Goal: Book appointment/travel/reservation

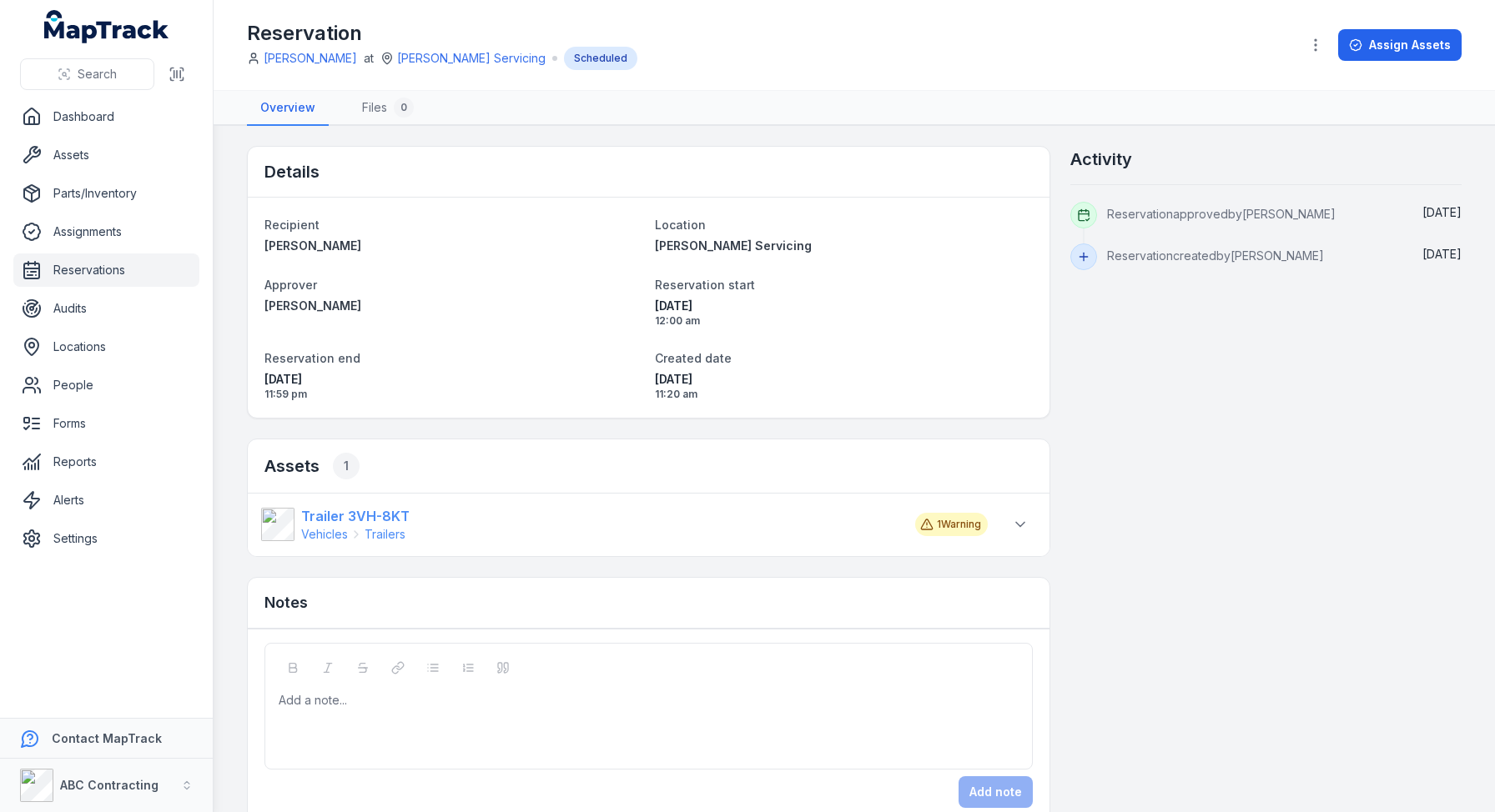
click at [323, 516] on strong "Trailer 3VH-8KT" at bounding box center [355, 516] width 109 height 20
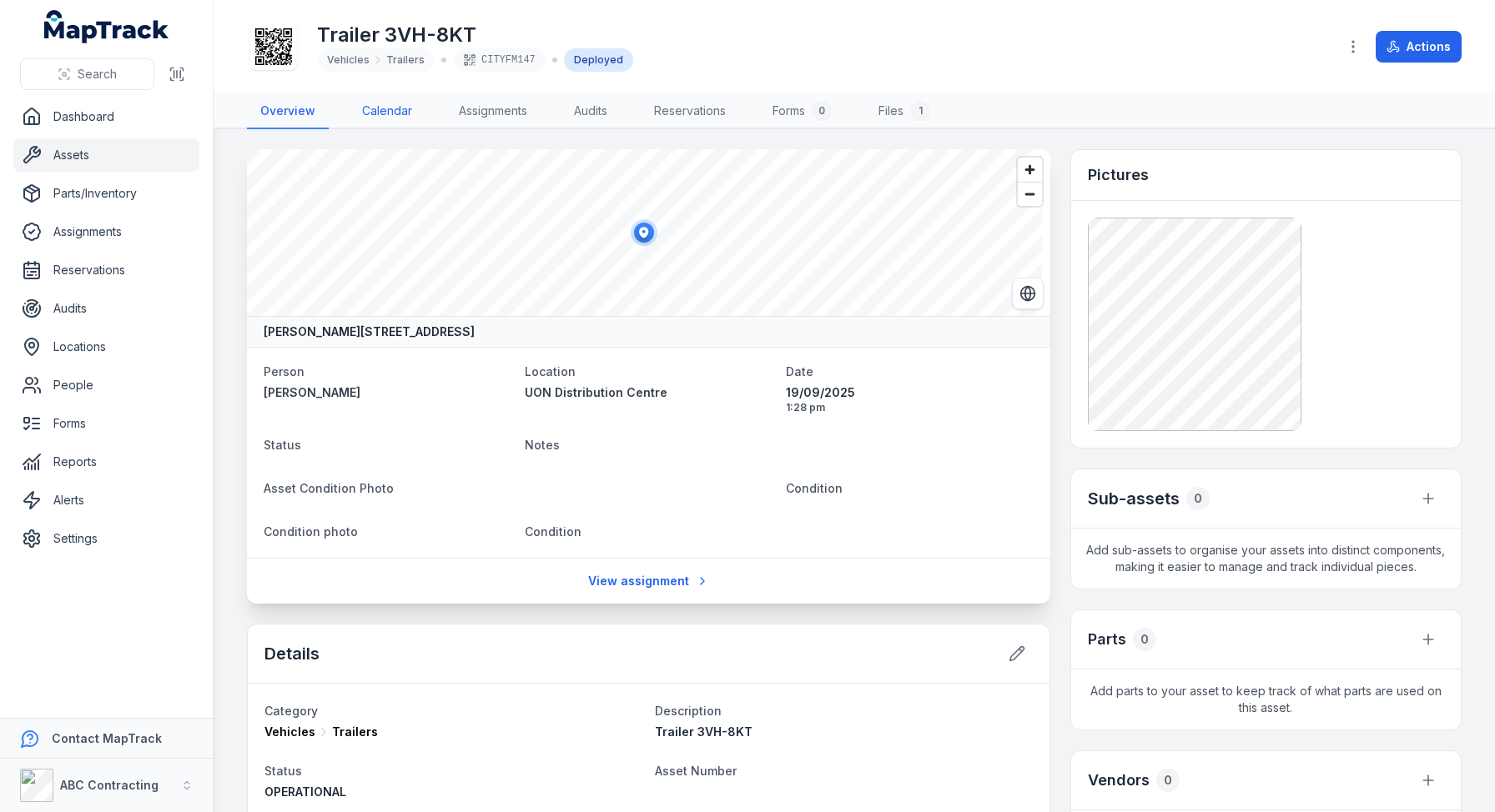
click at [384, 110] on link "Calendar" at bounding box center [387, 111] width 77 height 35
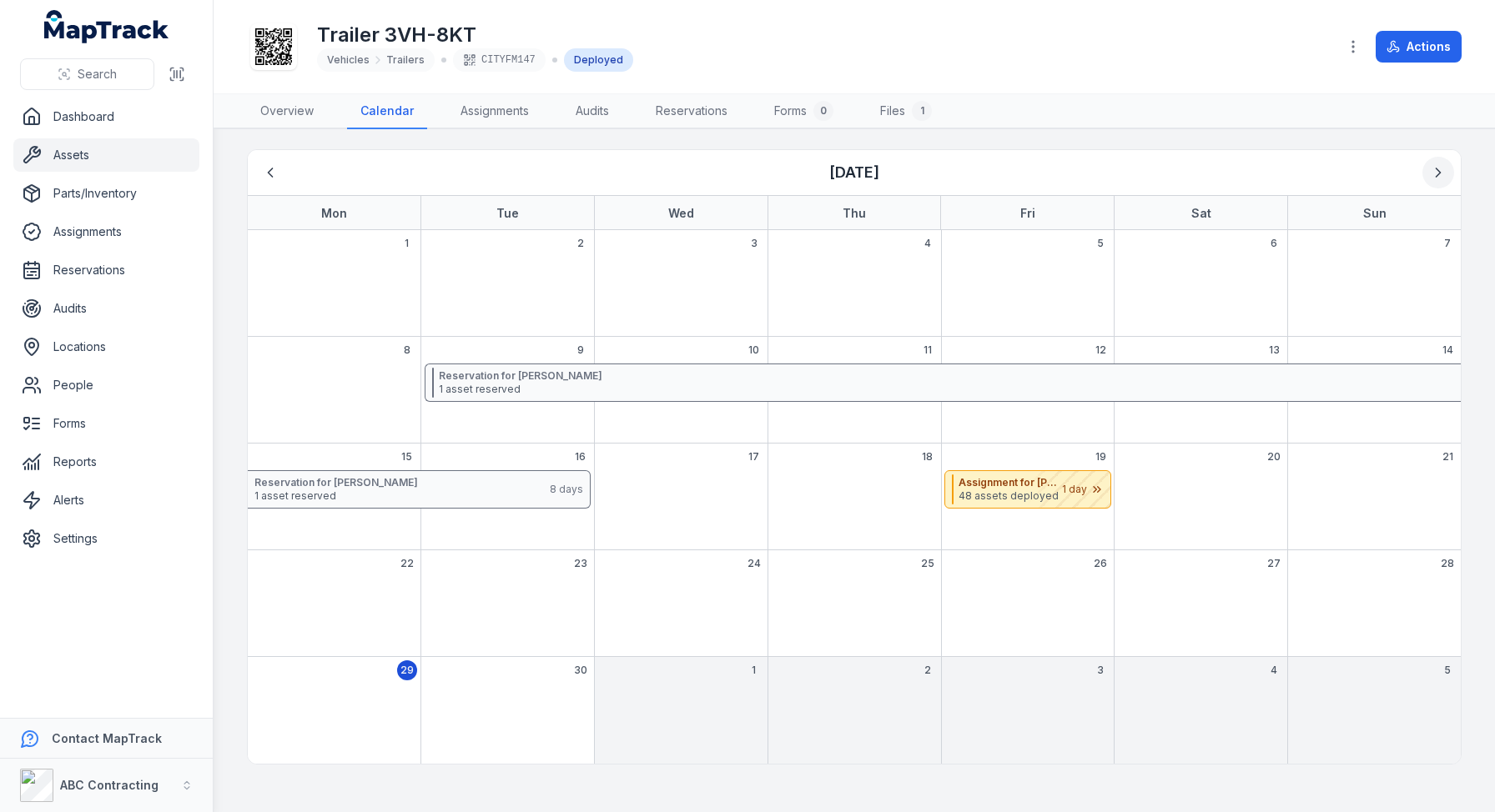
click at [1426, 171] on button "Next" at bounding box center [1438, 172] width 31 height 31
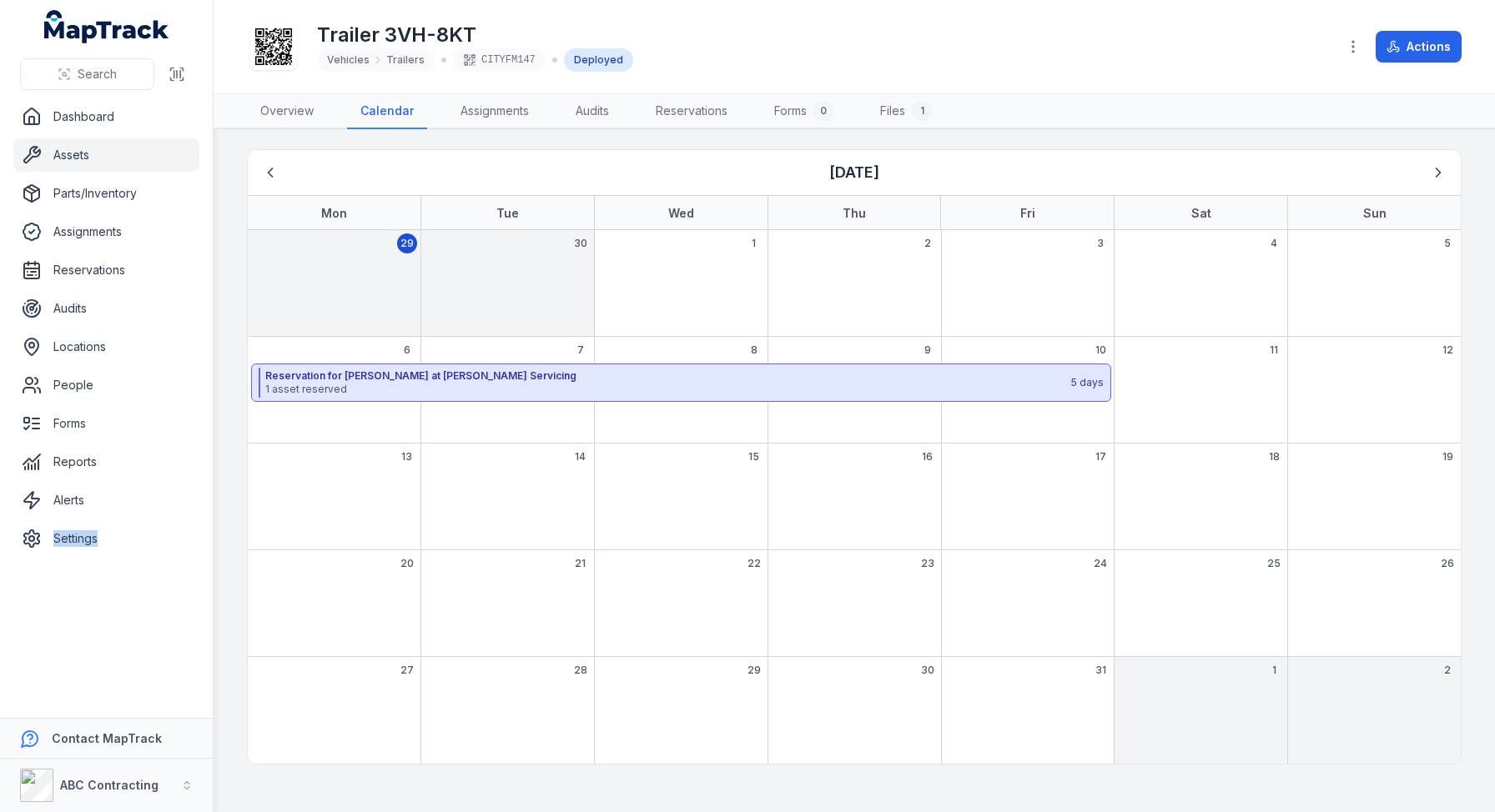
click at [520, 349] on div "7" at bounding box center [507, 390] width 173 height 107
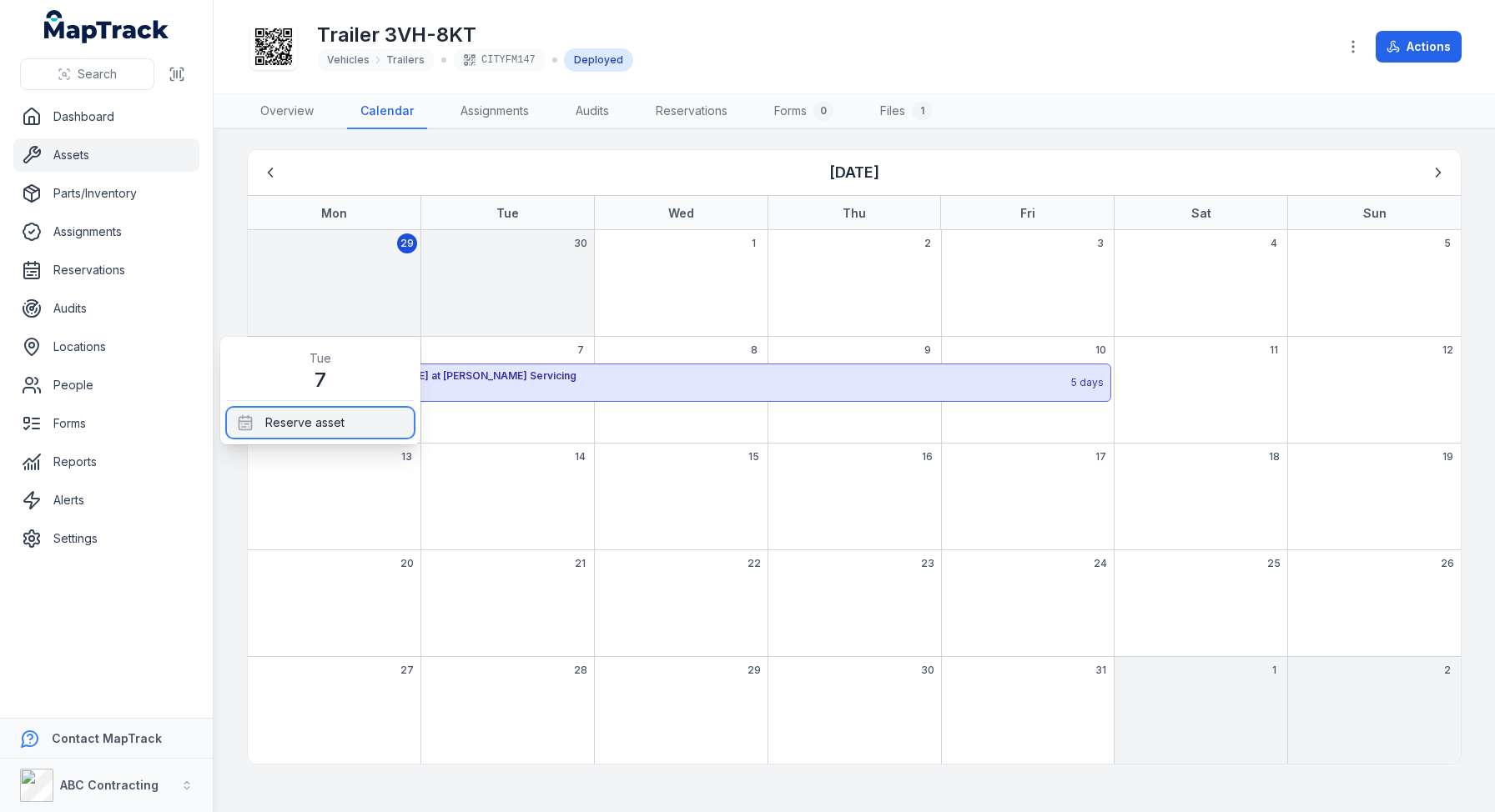
click at [323, 410] on div "Reserve asset" at bounding box center [320, 423] width 187 height 30
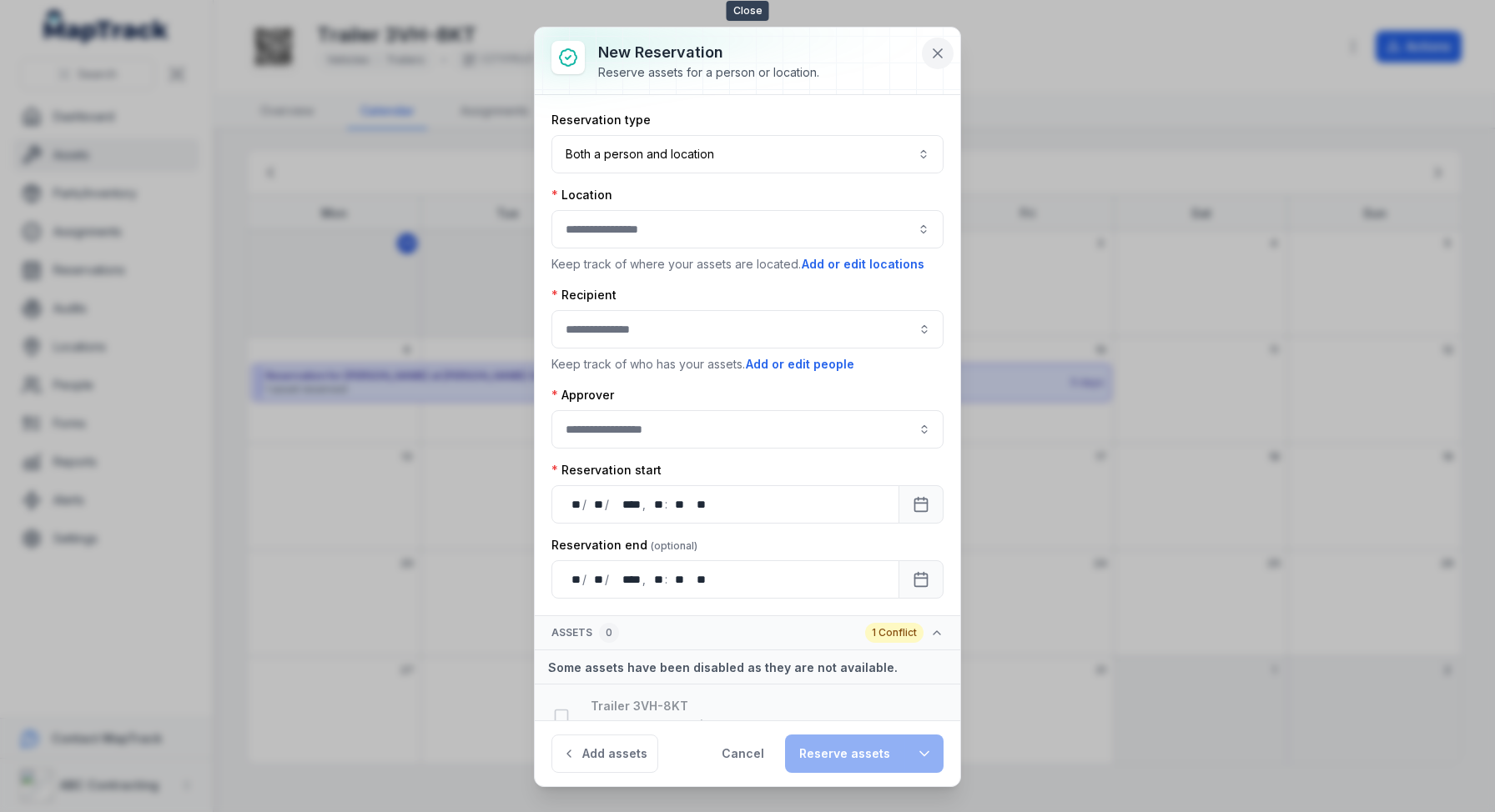
click at [928, 49] on button at bounding box center [938, 53] width 31 height 31
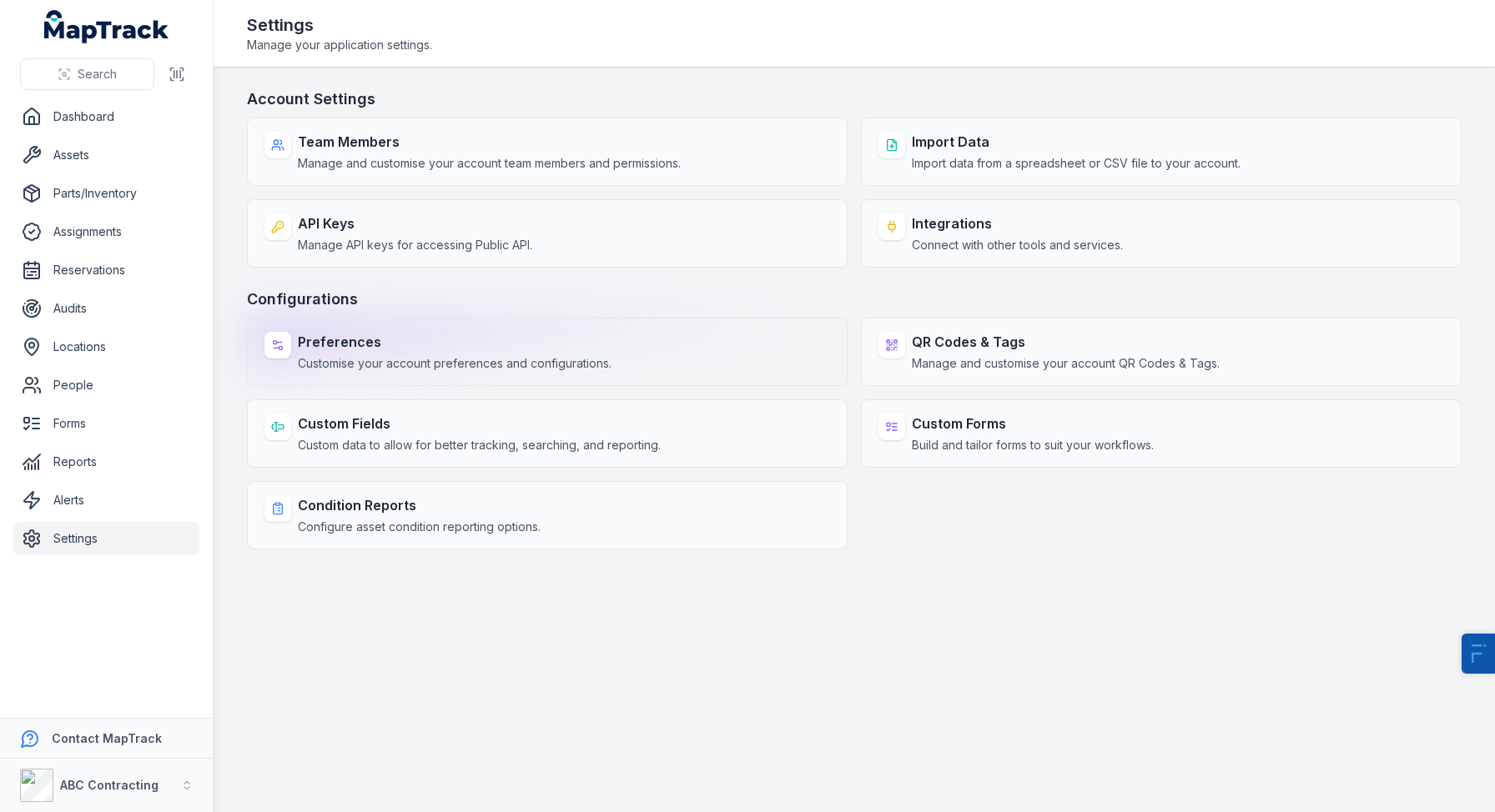
click at [311, 364] on span "Customise your account preferences and configurations." at bounding box center [455, 363] width 313 height 17
select select "****"
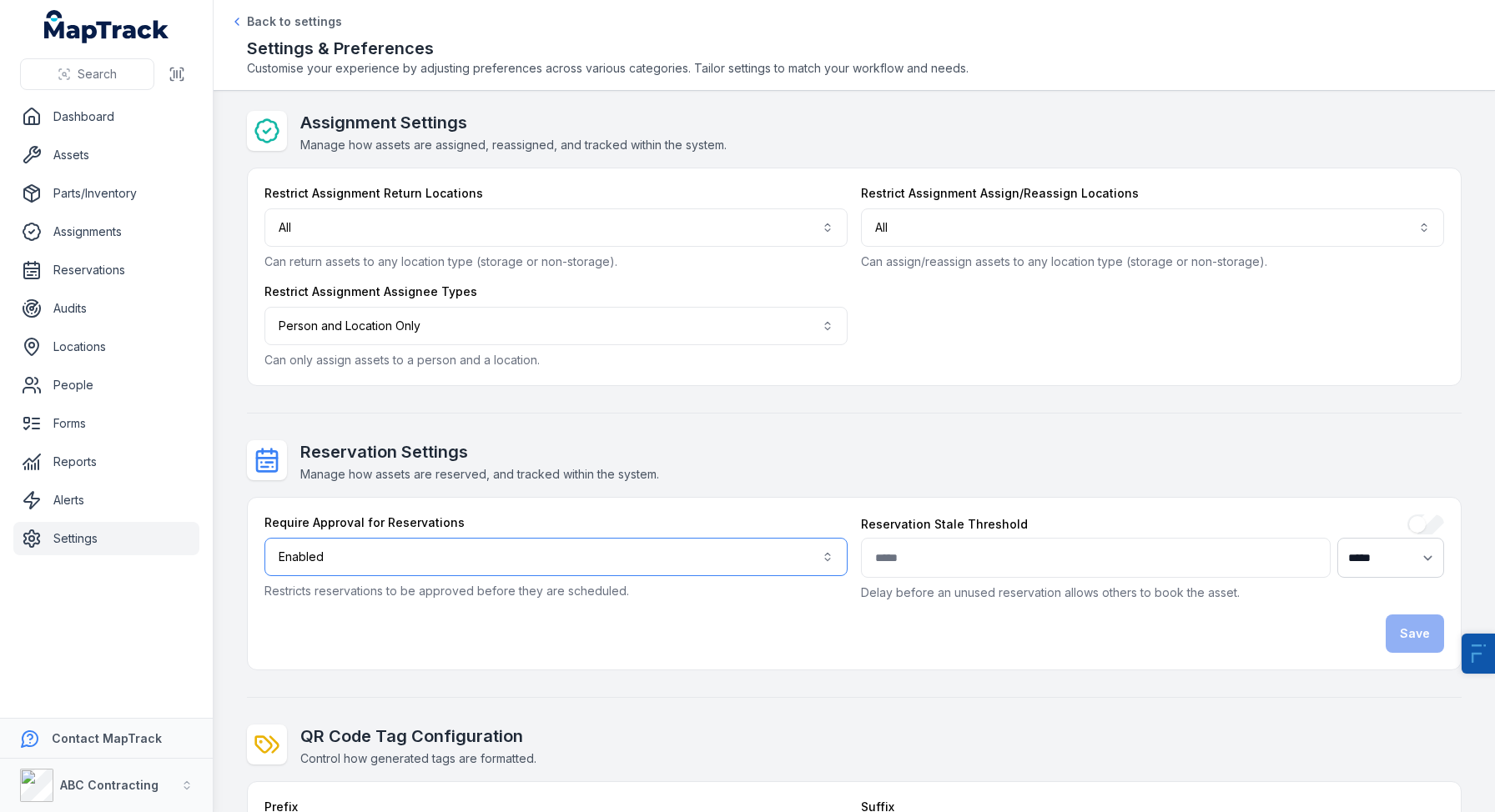
click at [426, 568] on button "Enabled *******" at bounding box center [556, 557] width 583 height 38
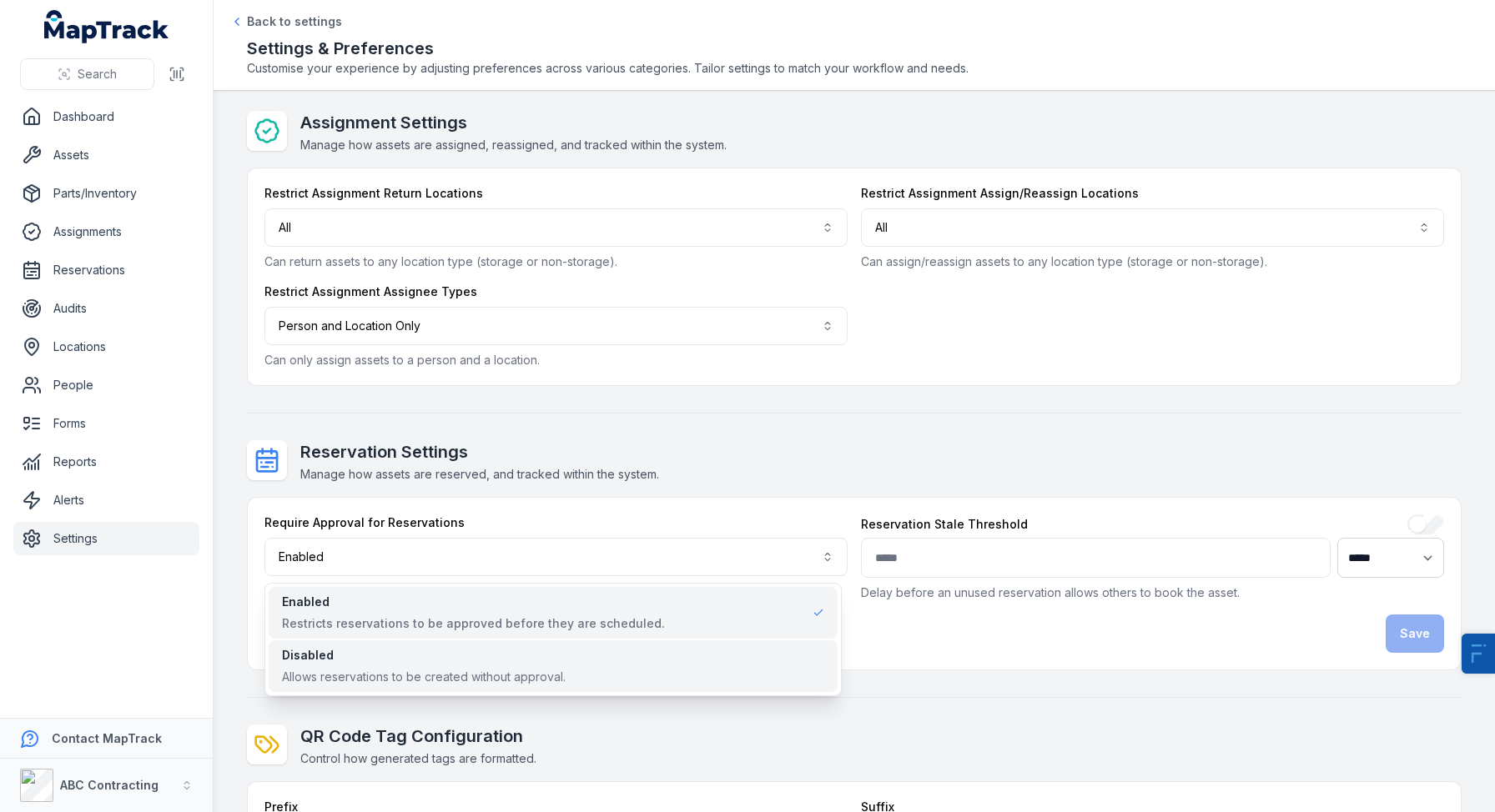
click at [373, 681] on div "Allows reservations to be created without approval." at bounding box center [424, 676] width 284 height 17
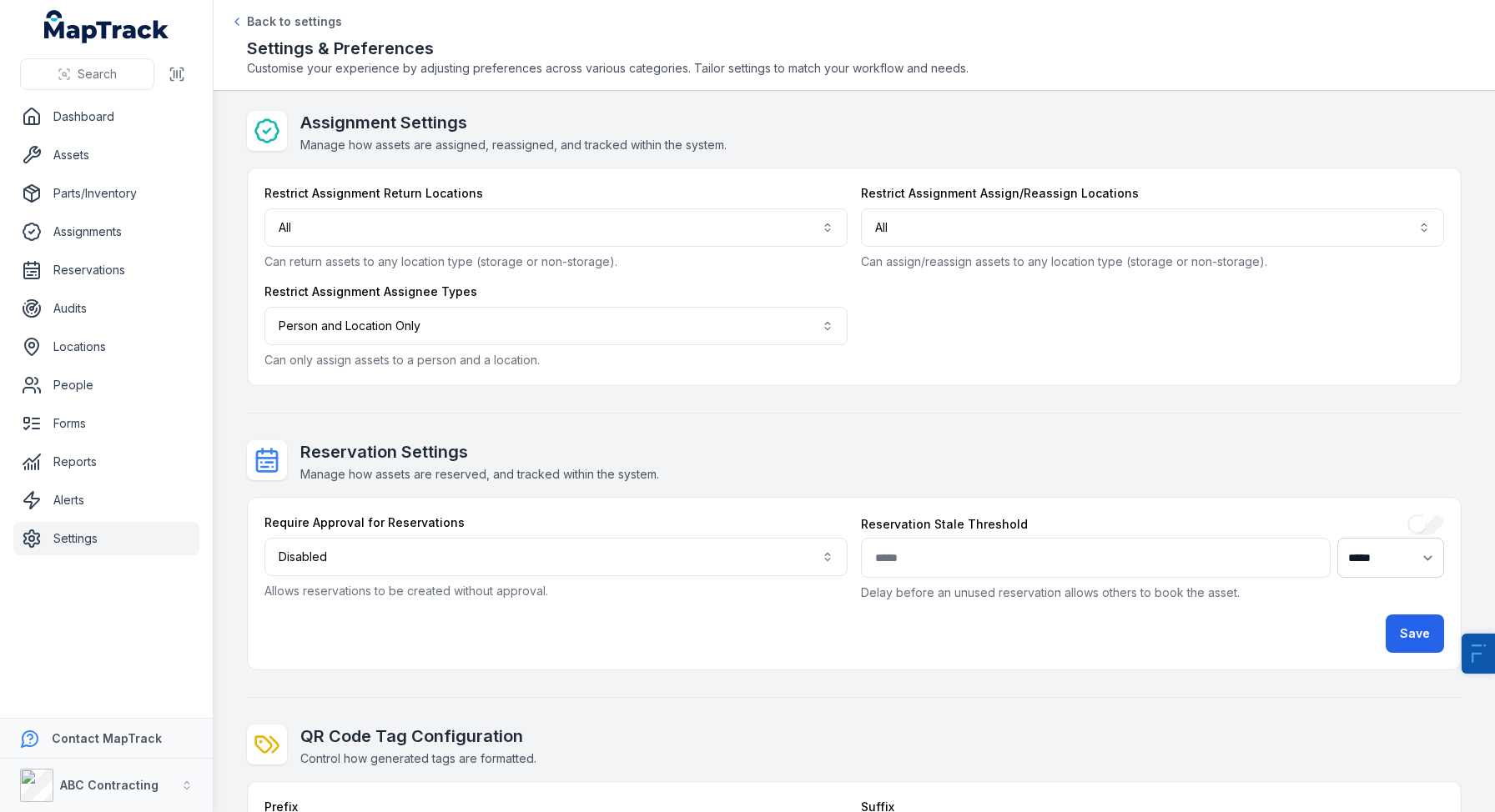
click at [657, 463] on div "Reservation Settings Manage how assets are reserved, and tracked within the sys…" at bounding box center [480, 462] width 359 height 44
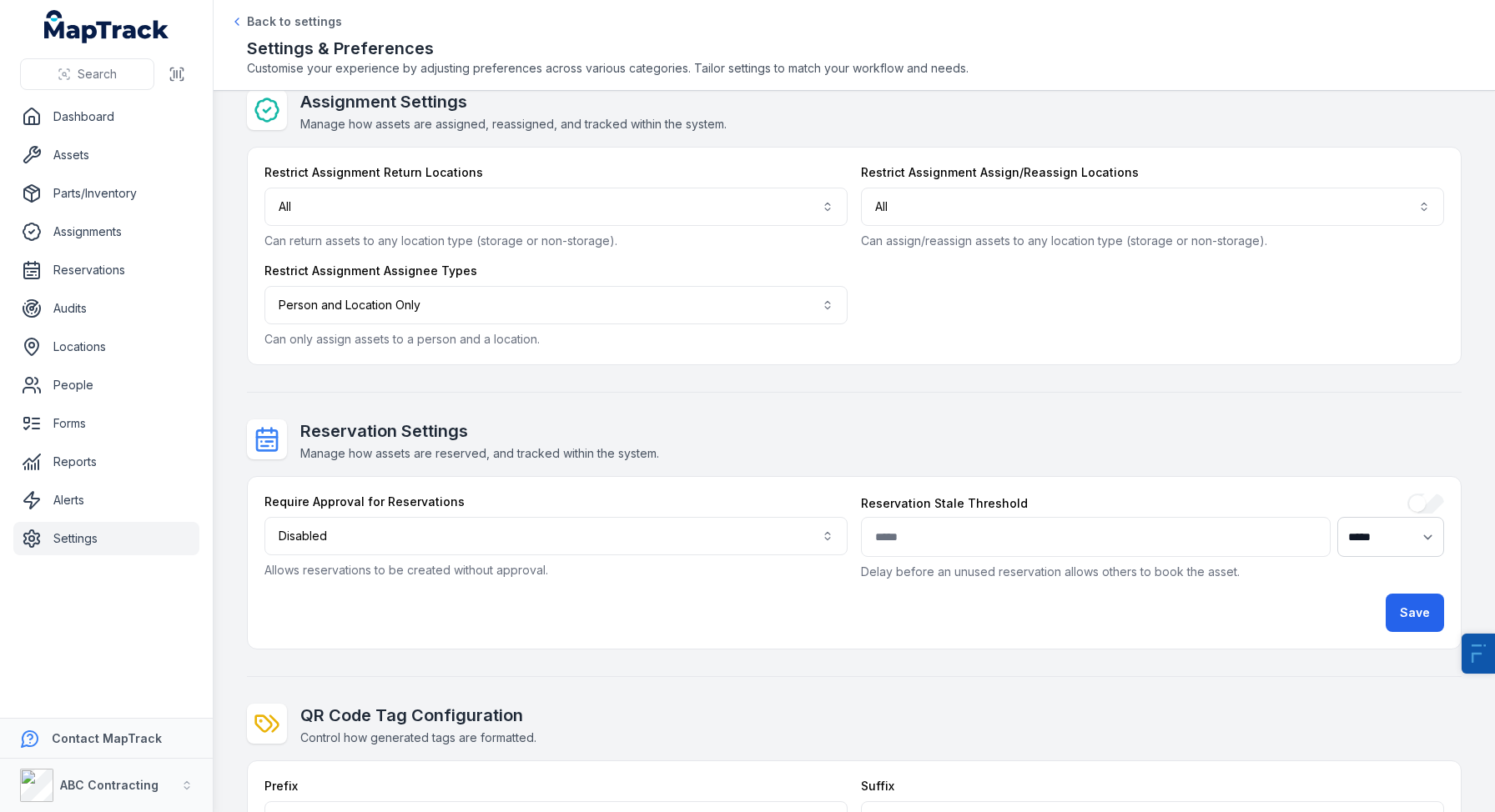
scroll to position [31, 0]
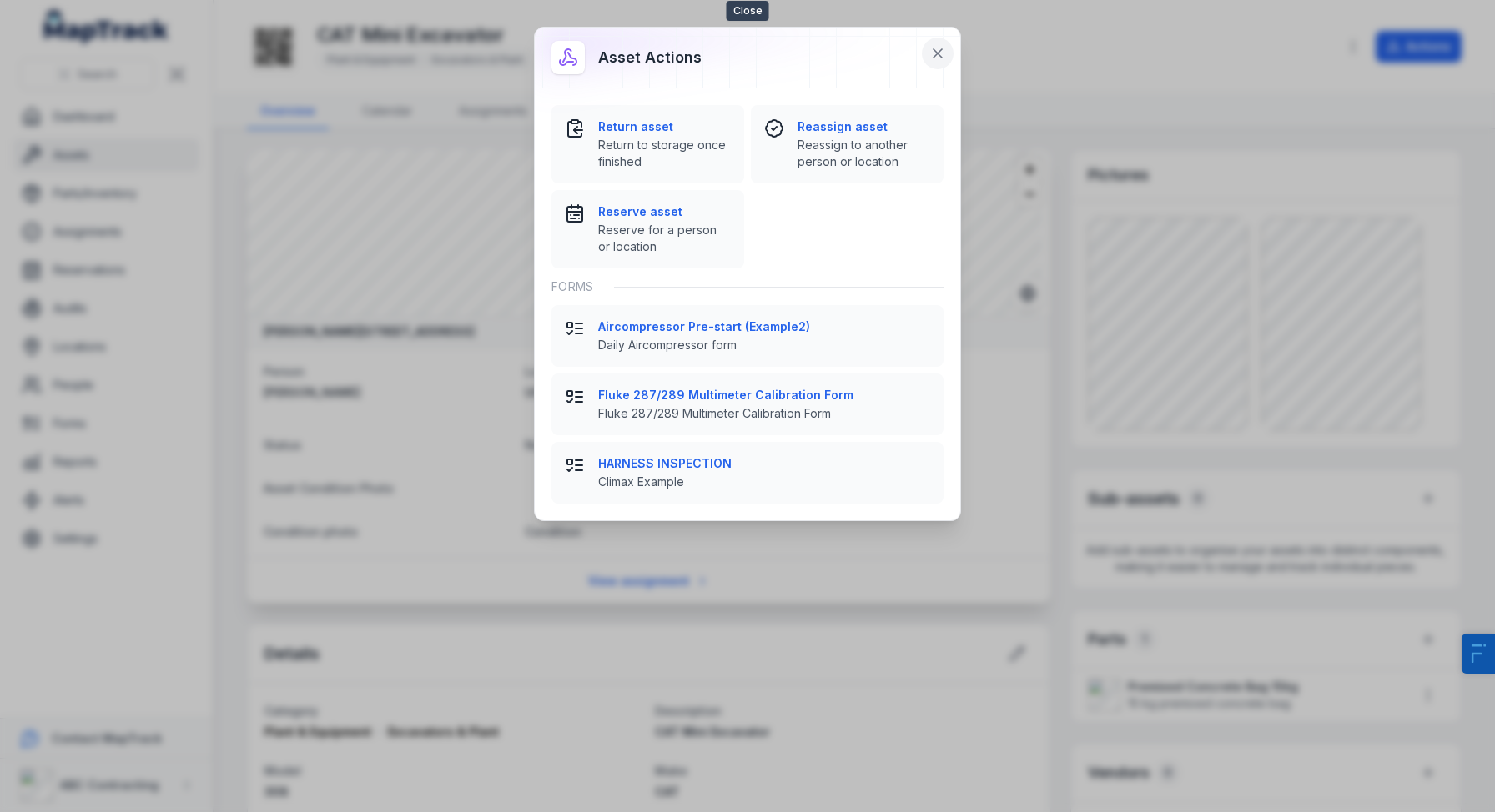
click at [932, 57] on icon at bounding box center [937, 53] width 17 height 17
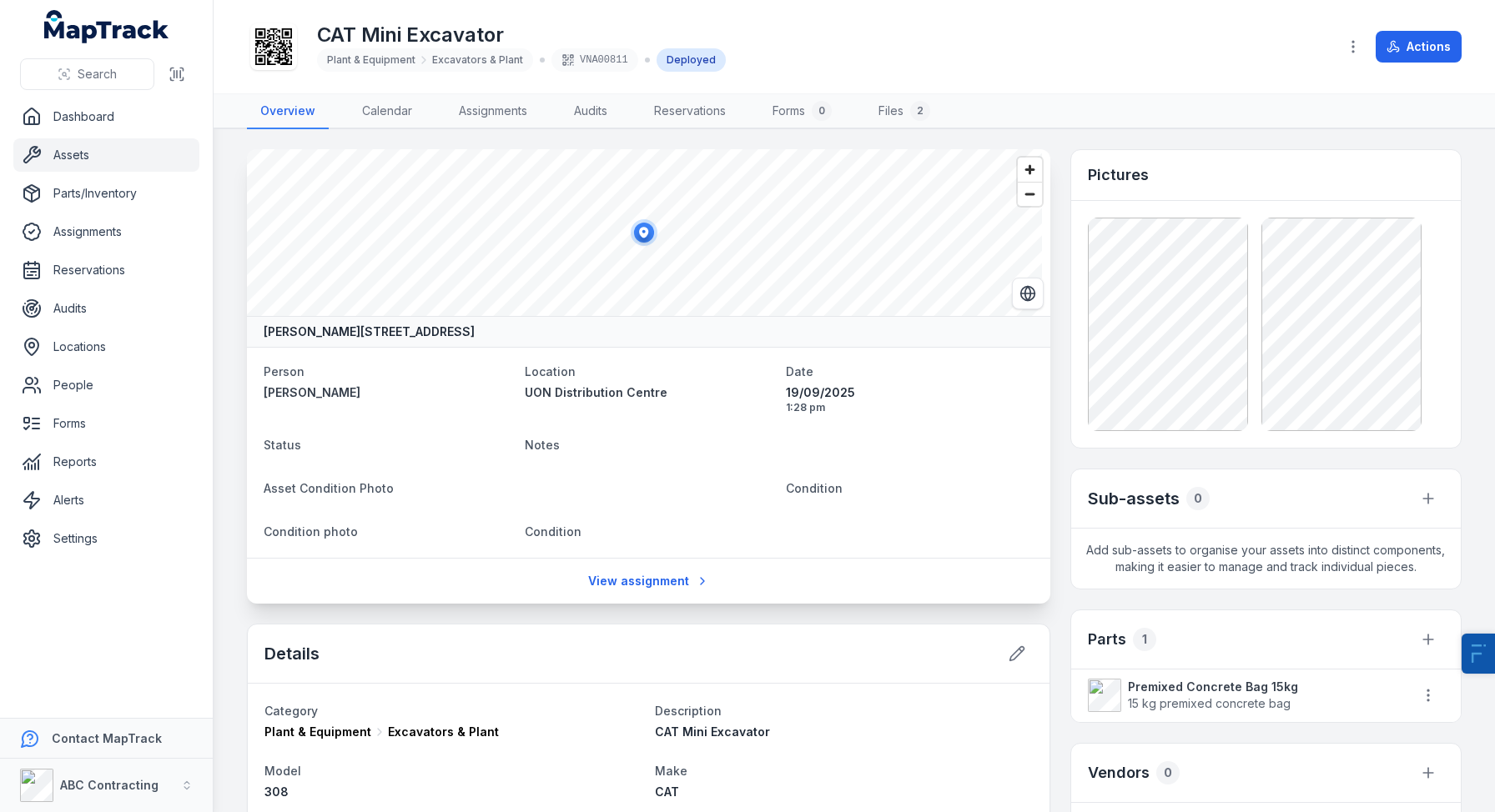
click at [82, 157] on link "Assets" at bounding box center [106, 155] width 186 height 33
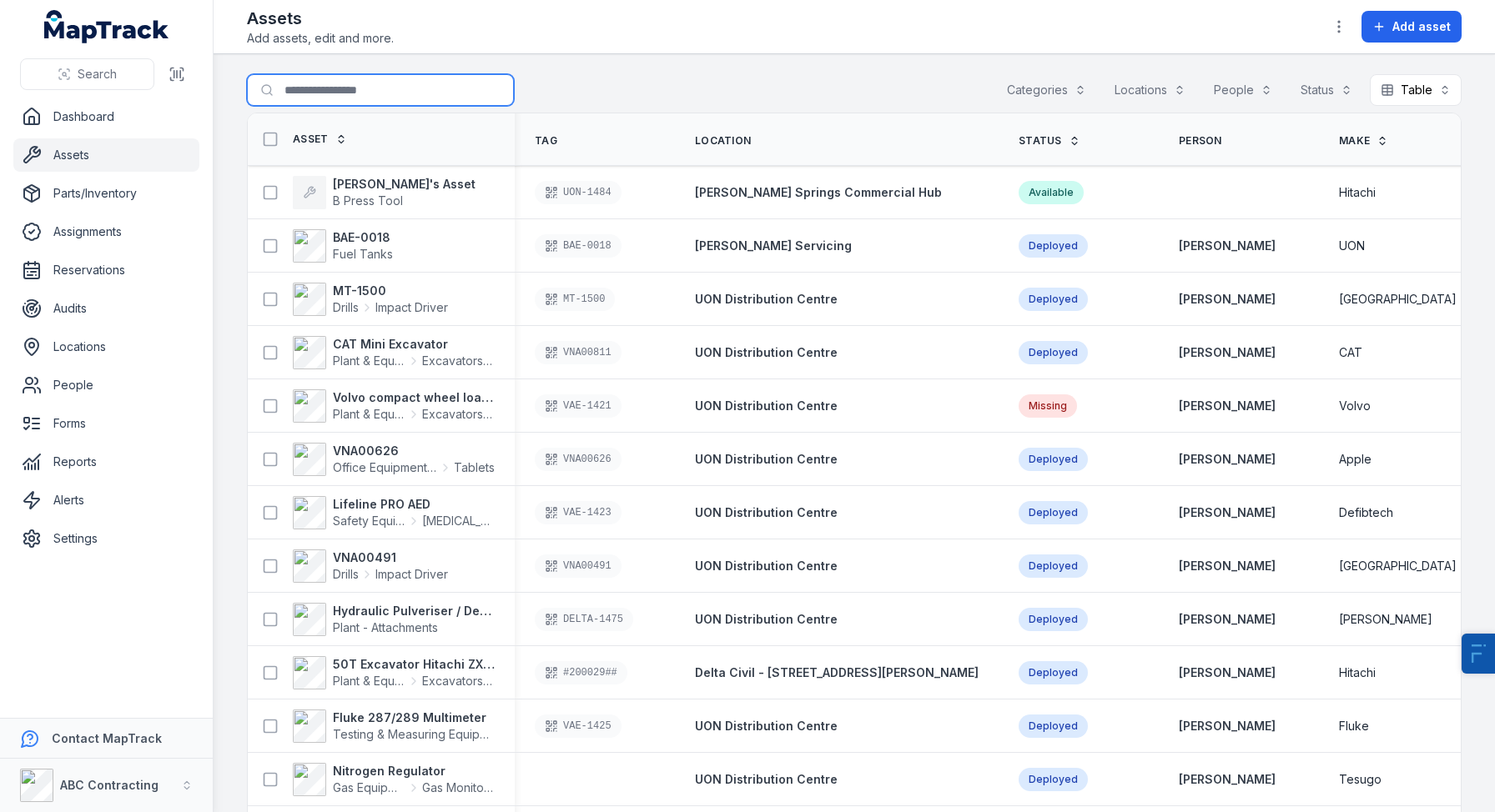
click at [357, 93] on input "Search for assets" at bounding box center [380, 90] width 267 height 31
type input "*******"
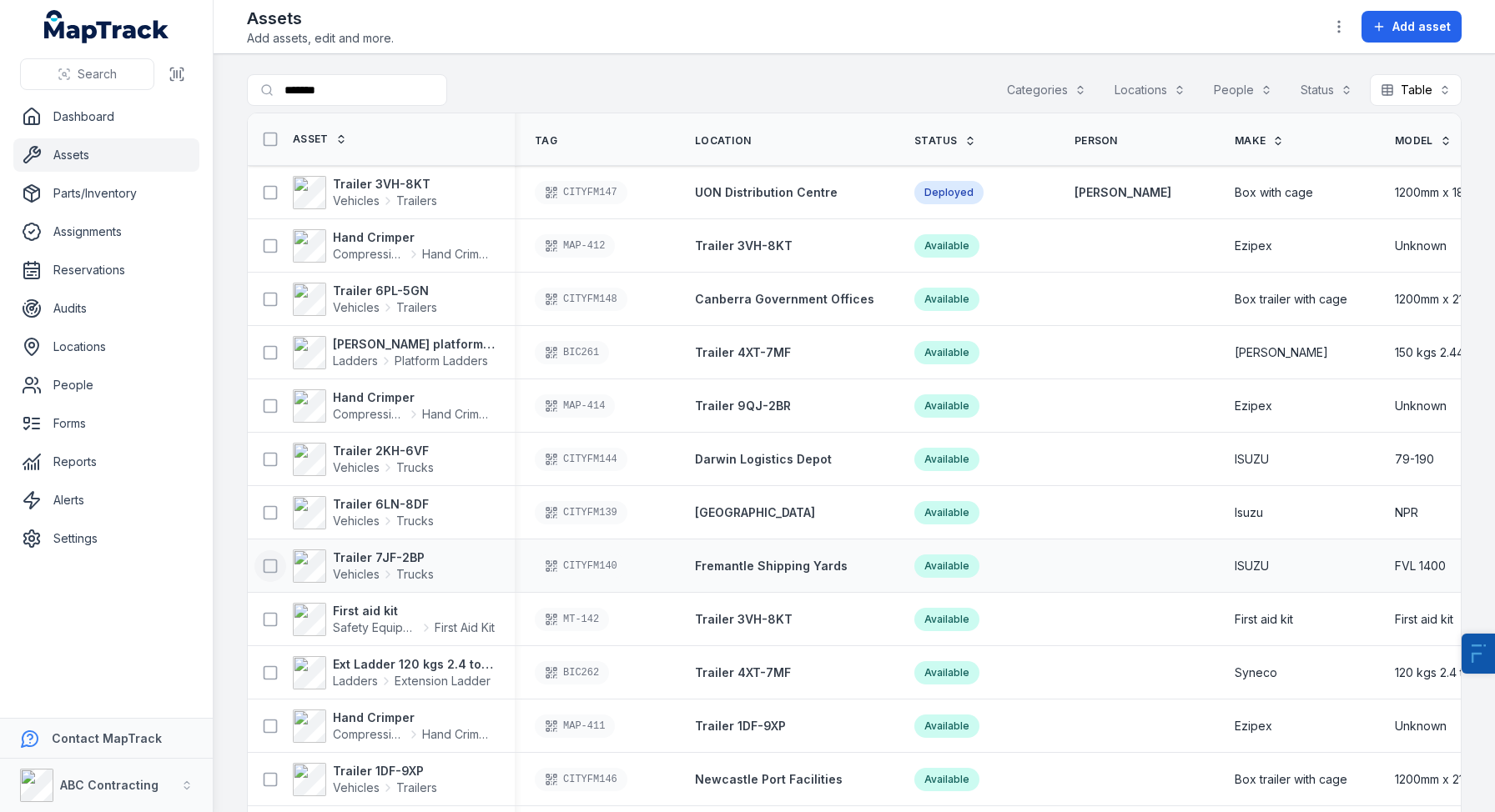
click at [274, 563] on icon at bounding box center [270, 566] width 17 height 17
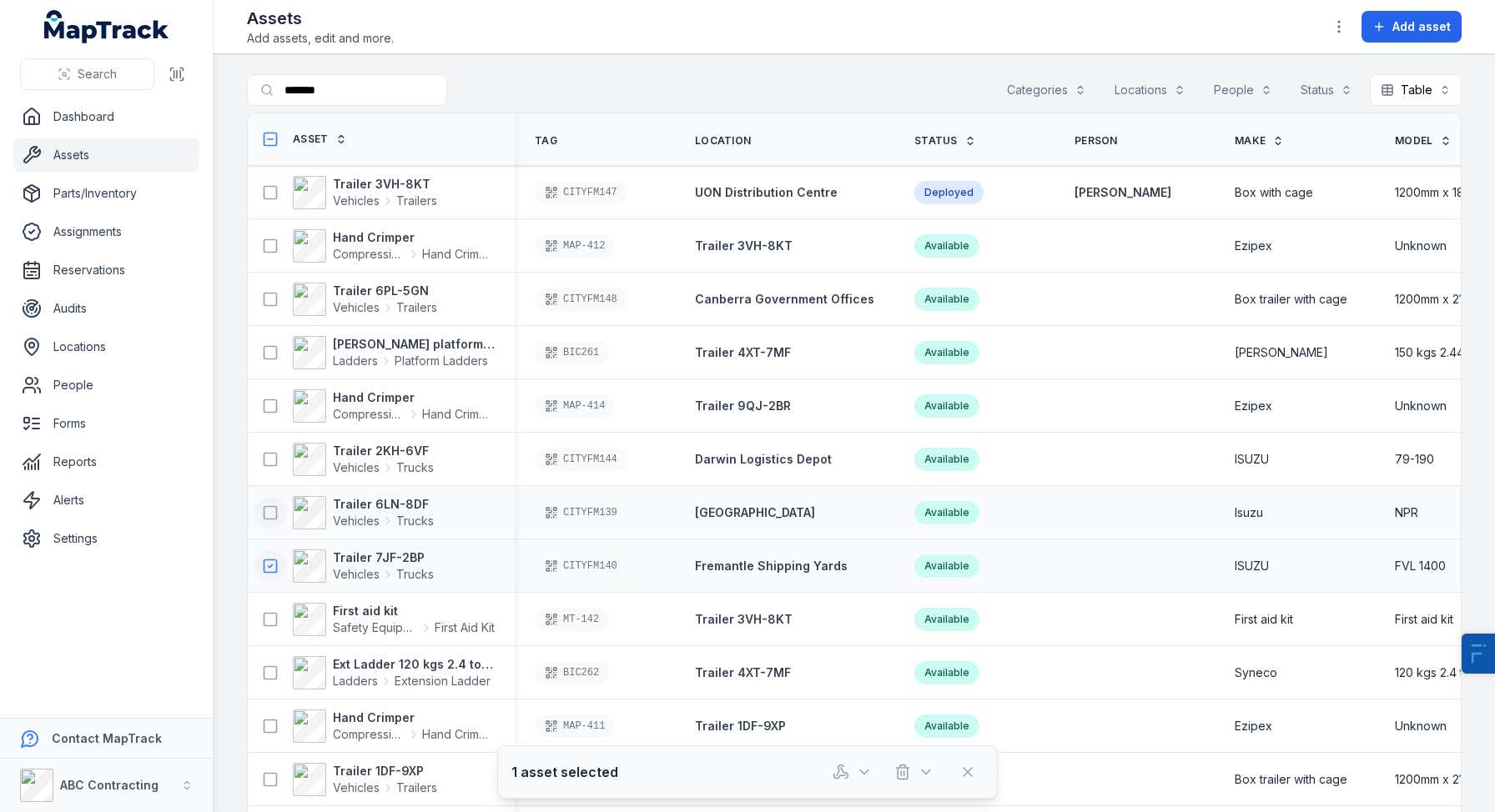
click at [265, 514] on icon at bounding box center [270, 513] width 17 height 17
click at [271, 466] on rect at bounding box center [271, 459] width 12 height 12
click at [843, 769] on icon "button" at bounding box center [840, 772] width 17 height 17
click at [270, 462] on icon at bounding box center [270, 459] width 17 height 17
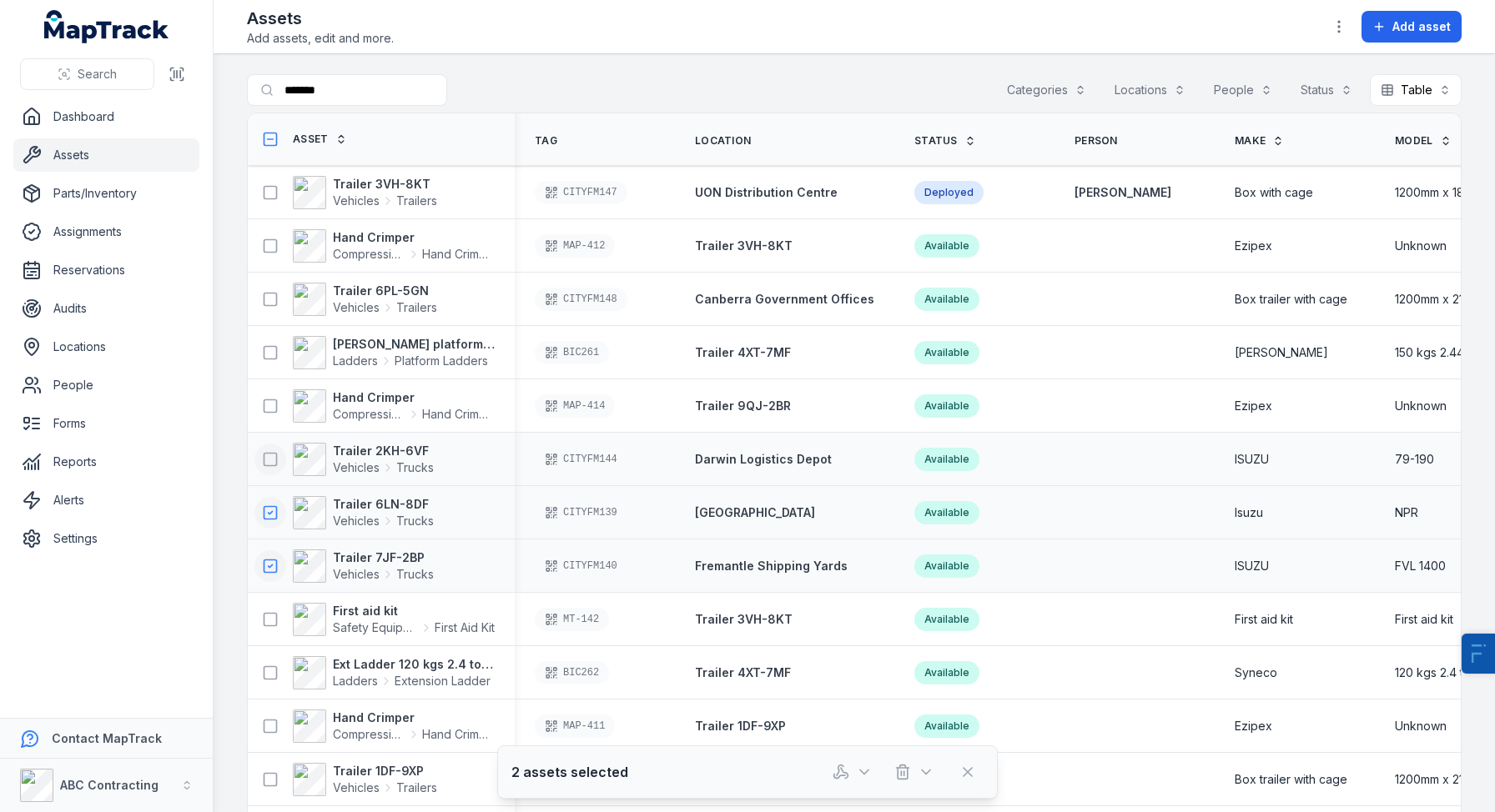
click at [269, 512] on icon at bounding box center [271, 512] width 4 height 3
click at [268, 561] on icon at bounding box center [270, 566] width 17 height 17
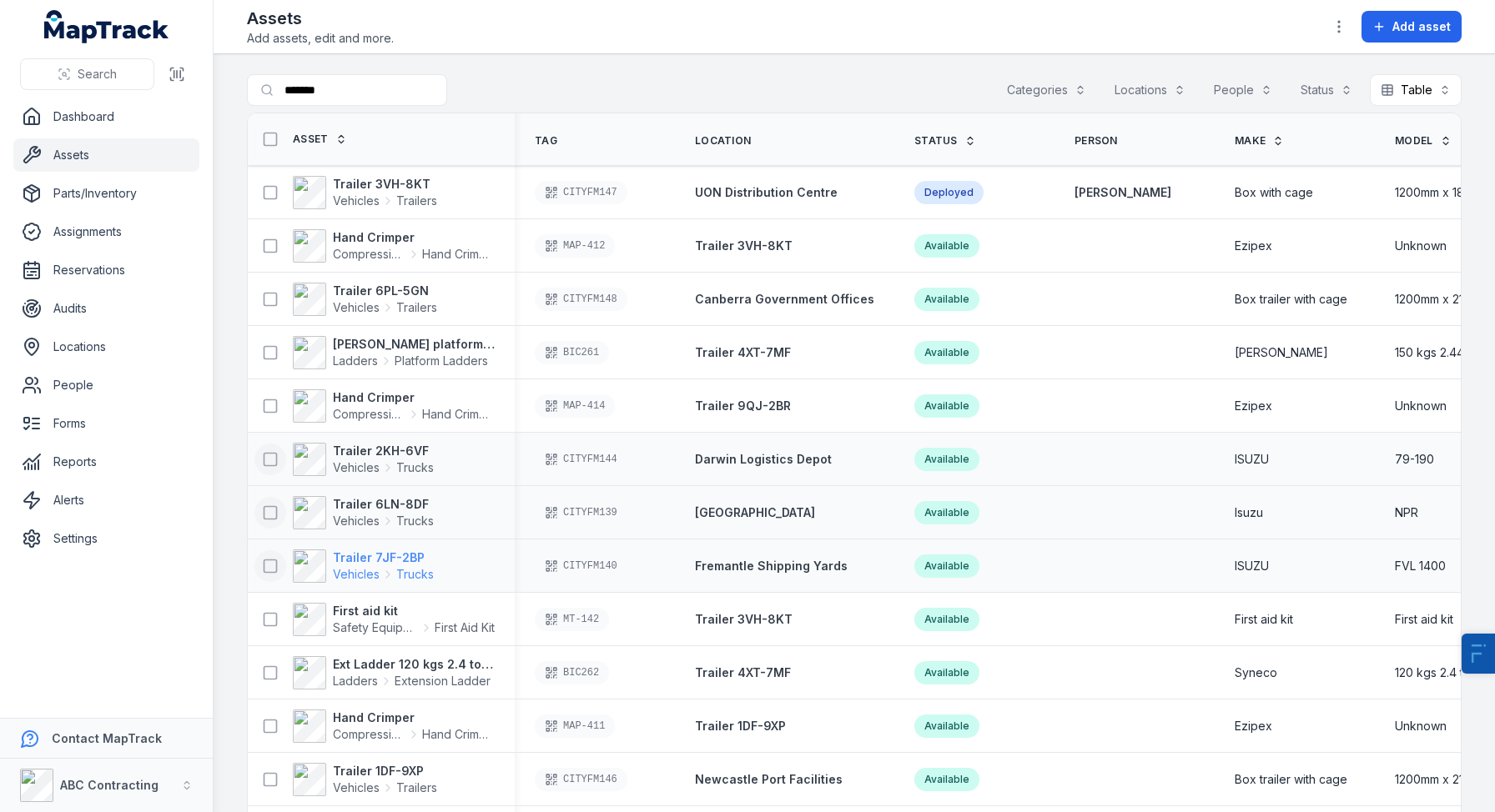
click at [358, 563] on strong "Trailer 7JF-2BP" at bounding box center [383, 557] width 101 height 17
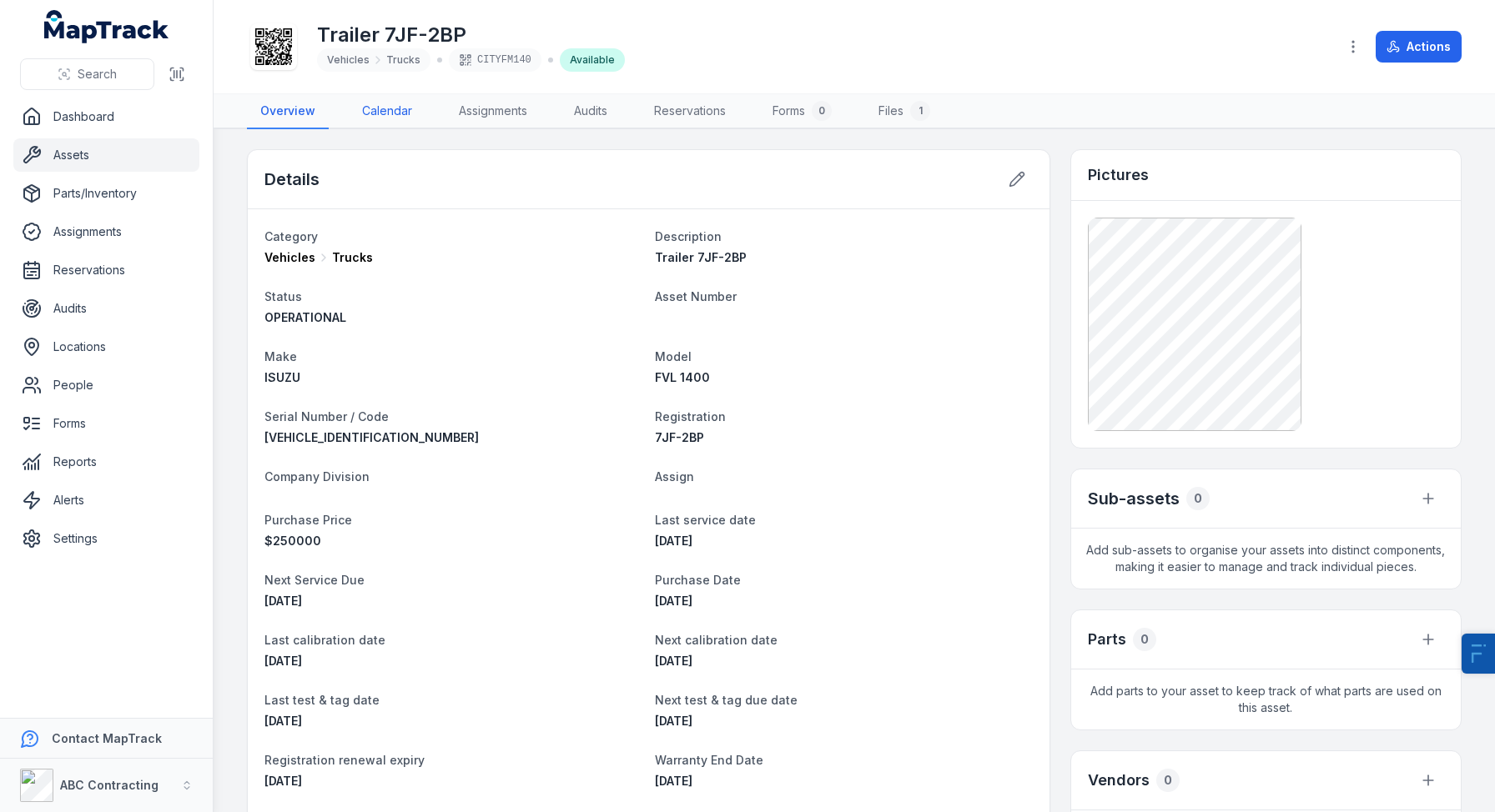
click at [368, 108] on link "Calendar" at bounding box center [387, 111] width 77 height 35
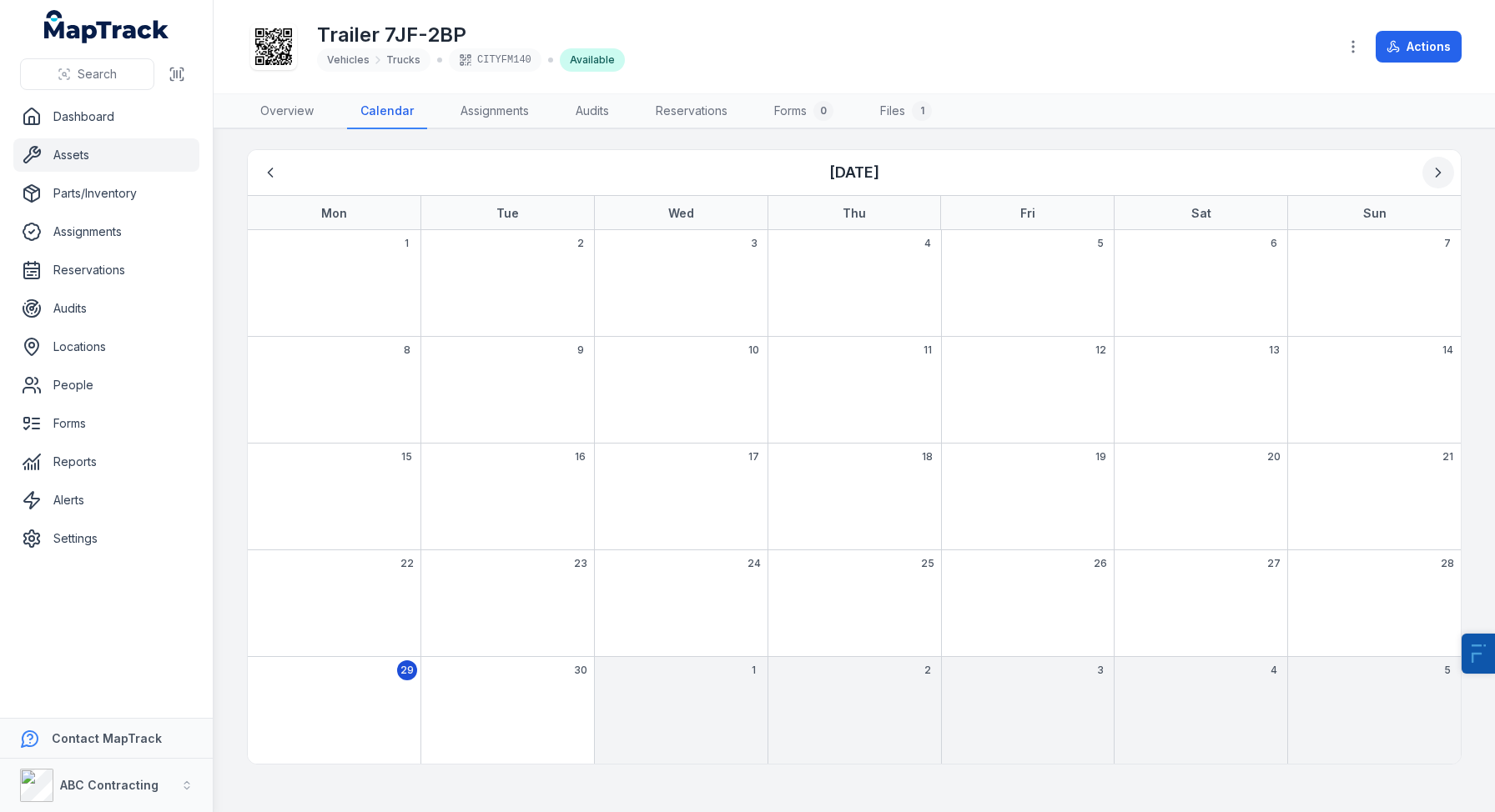
click at [1445, 168] on icon "Next" at bounding box center [1438, 172] width 17 height 17
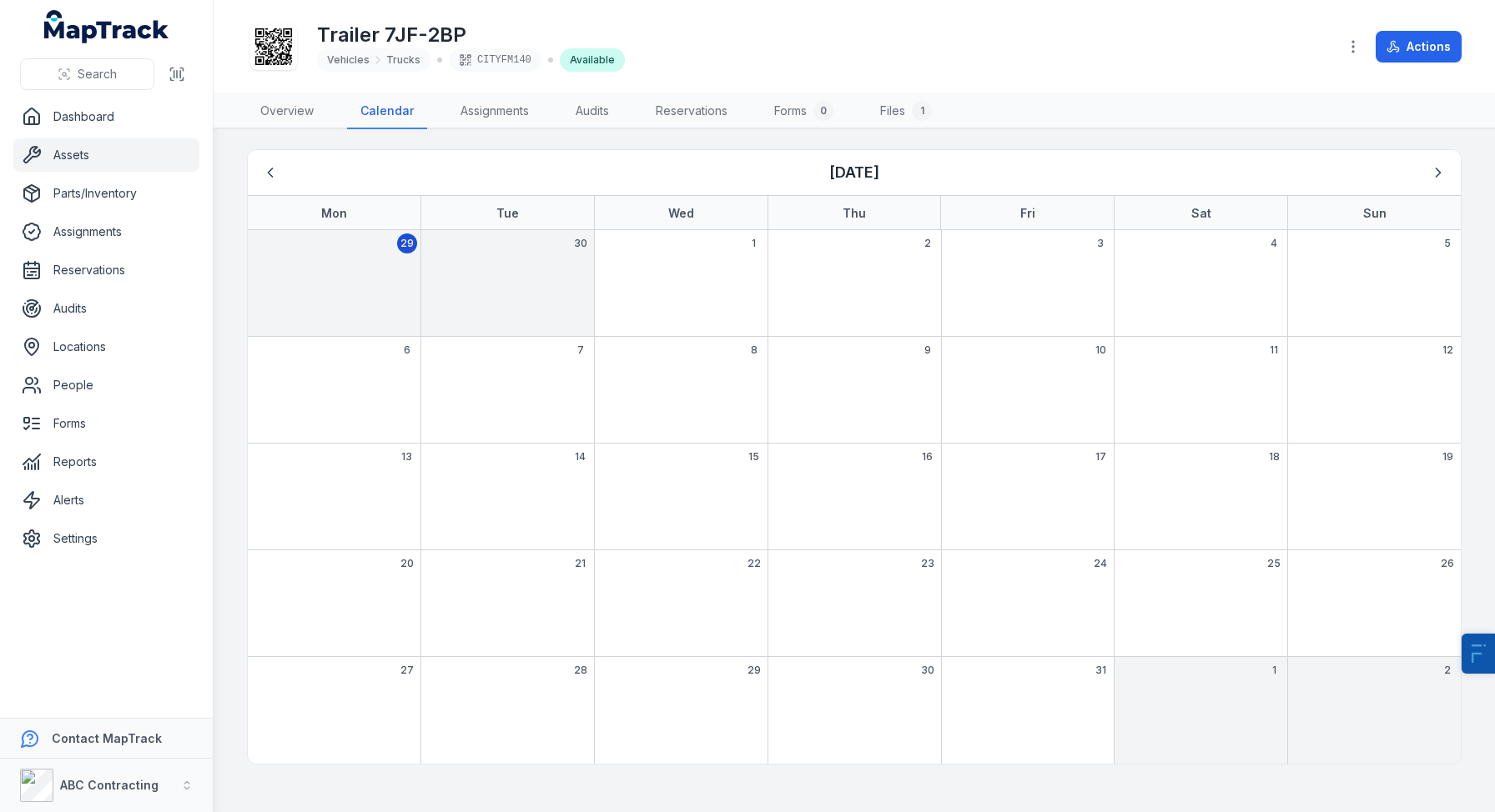
click at [292, 173] on div "October 2025" at bounding box center [854, 172] width 1200 height 31
click at [274, 174] on icon "Previous" at bounding box center [270, 172] width 17 height 17
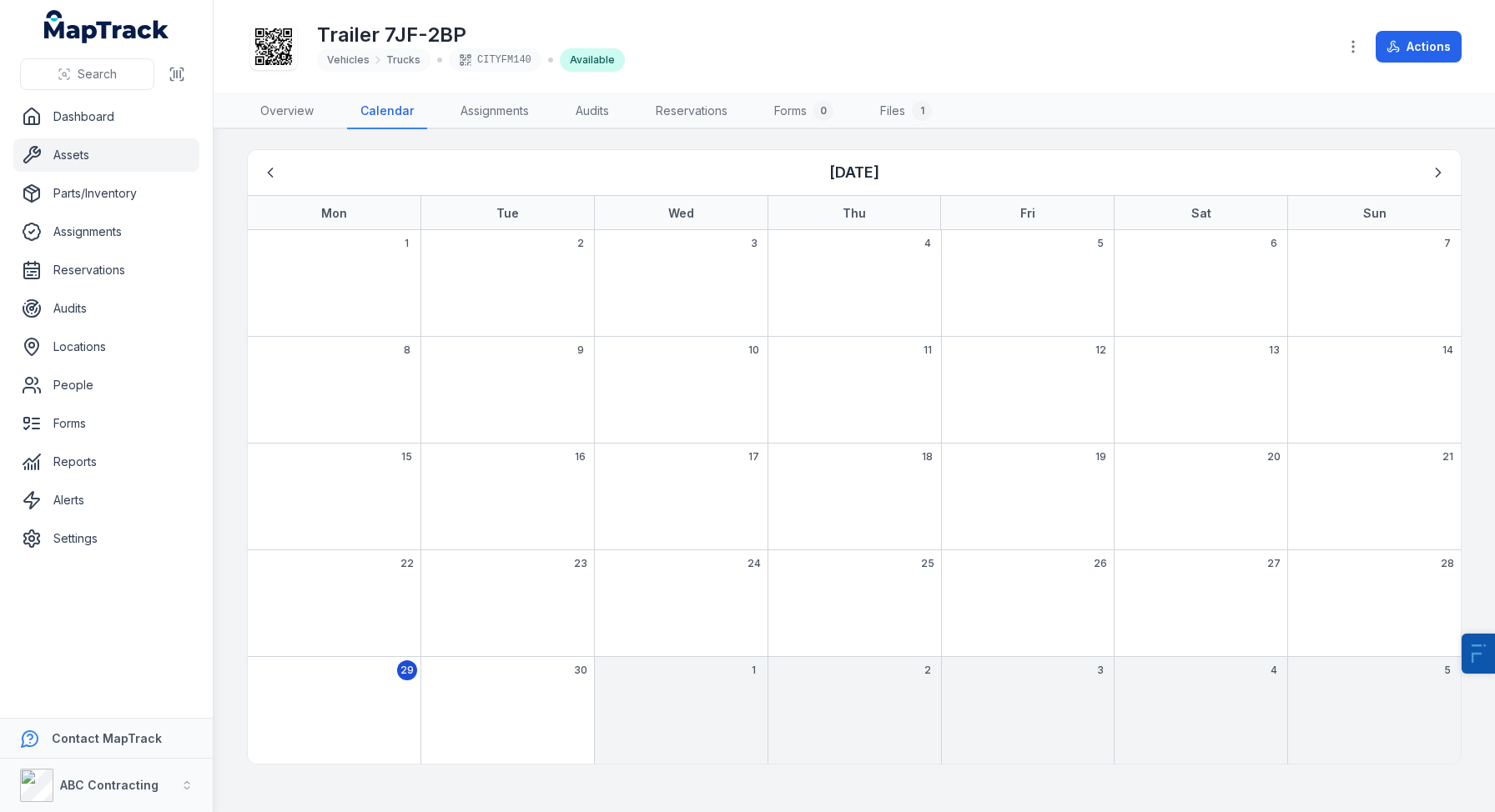
click at [348, 399] on div "8" at bounding box center [334, 390] width 172 height 107
click at [320, 466] on div "15" at bounding box center [334, 497] width 172 height 107
click at [320, 467] on div "15" at bounding box center [334, 497] width 172 height 107
click at [1039, 71] on div "Trailer 7JF-2BP Vehicles Trucks CITYFM140 Available" at bounding box center [785, 46] width 1077 height 53
click at [1440, 178] on icon "Next" at bounding box center [1438, 172] width 17 height 17
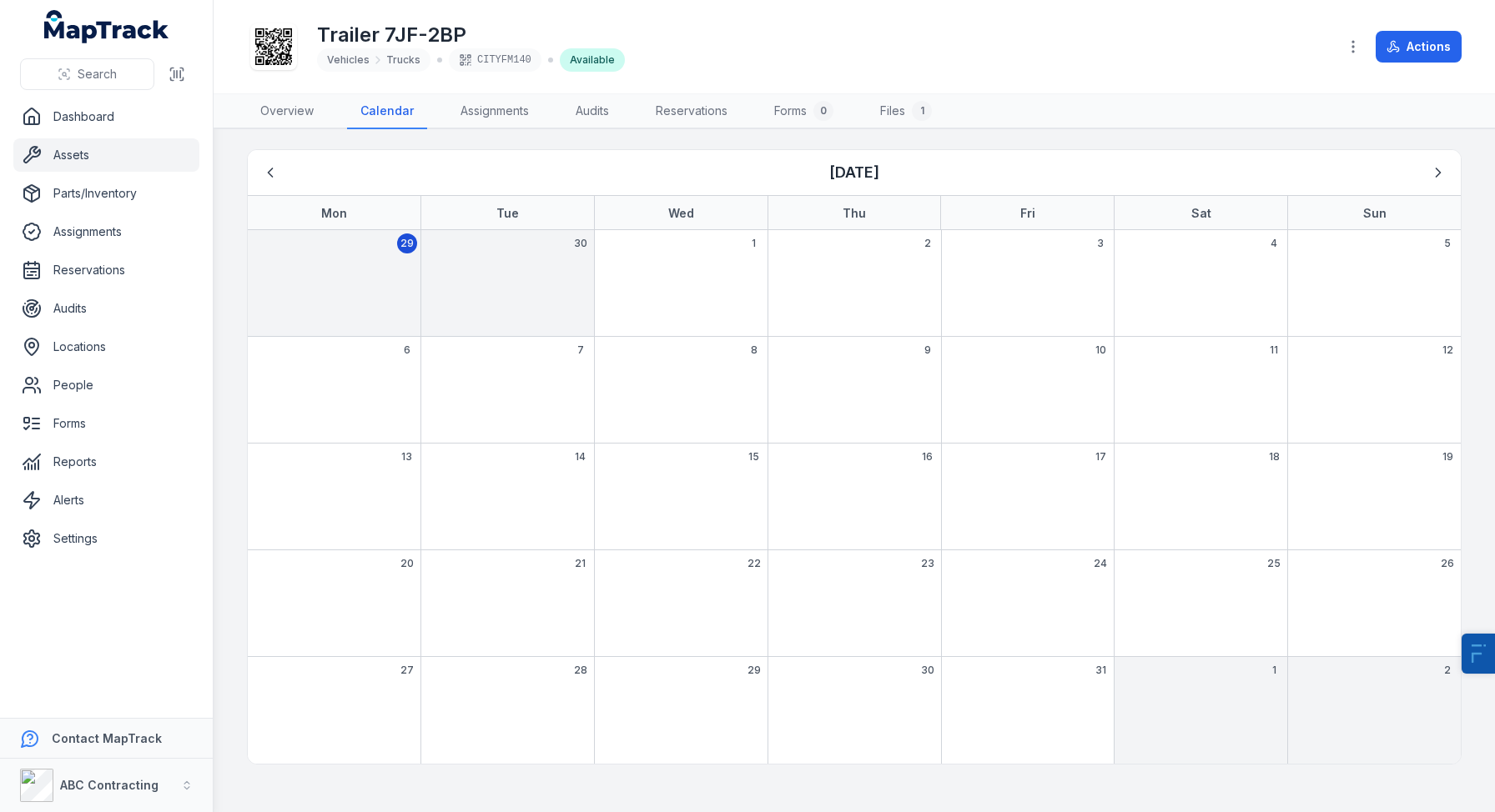
click at [461, 280] on div "30" at bounding box center [507, 283] width 173 height 107
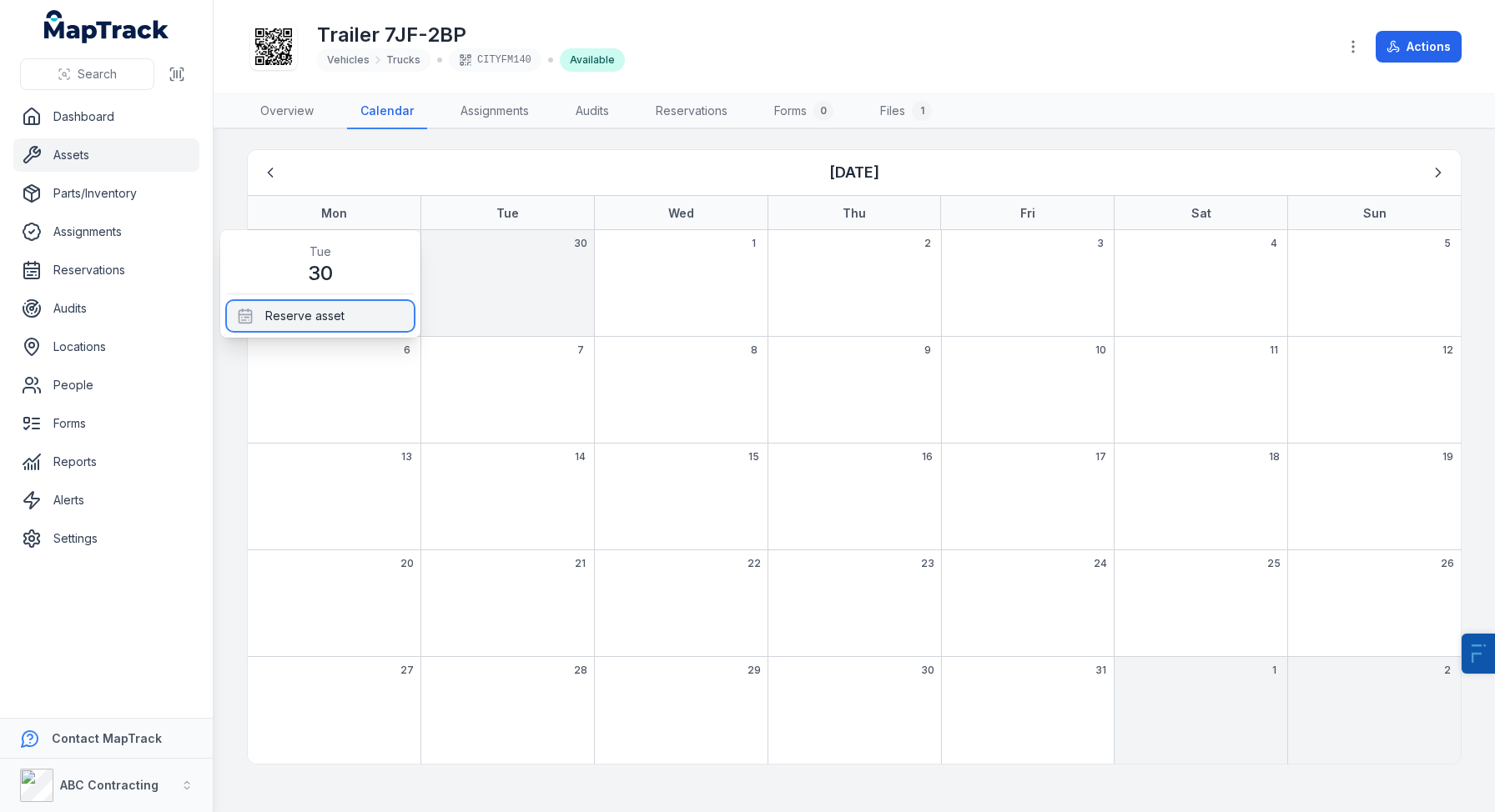
click at [323, 329] on div "Reserve asset" at bounding box center [320, 316] width 187 height 30
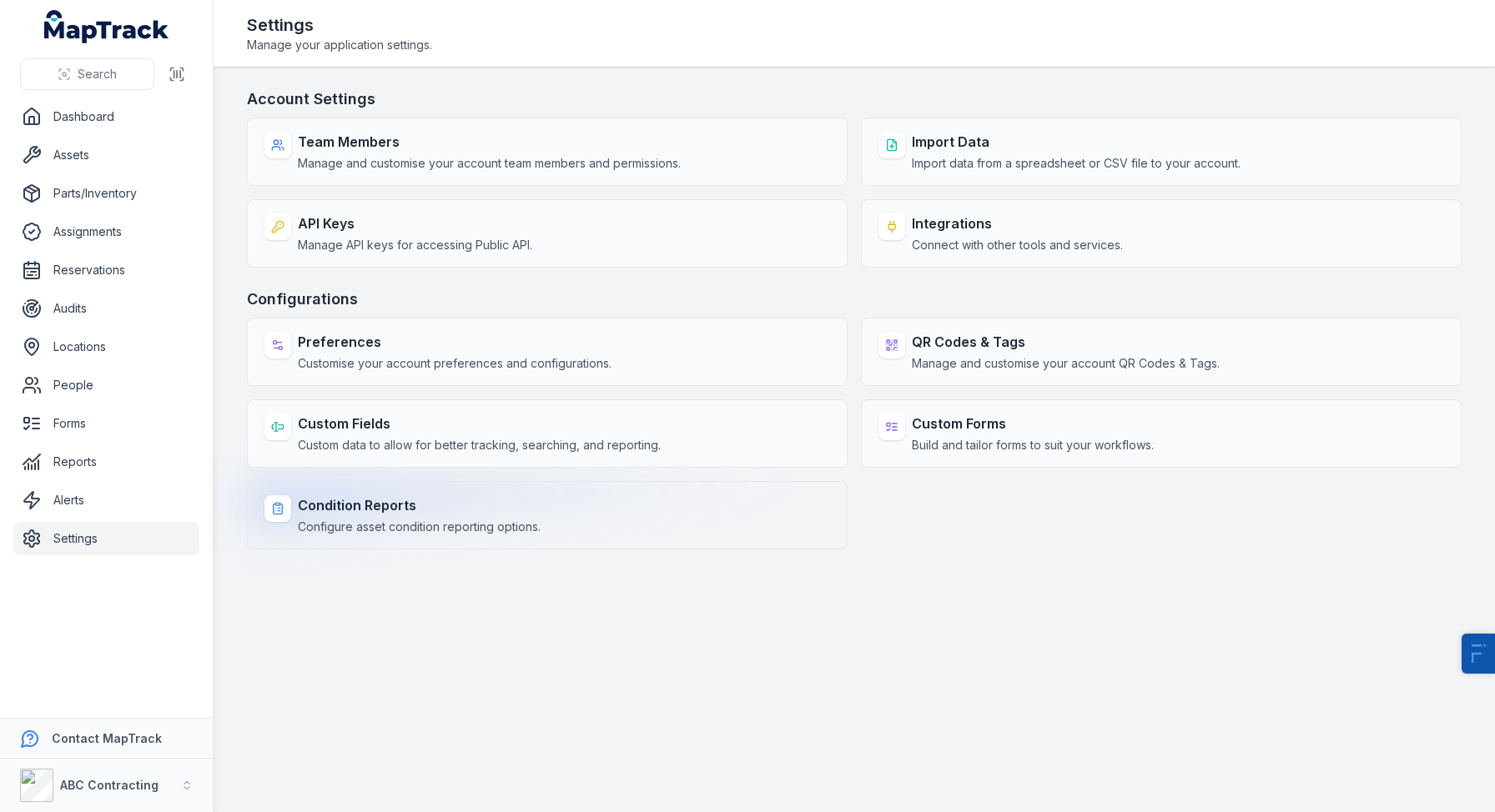
click at [400, 495] on strong "Condition Reports" at bounding box center [419, 505] width 243 height 20
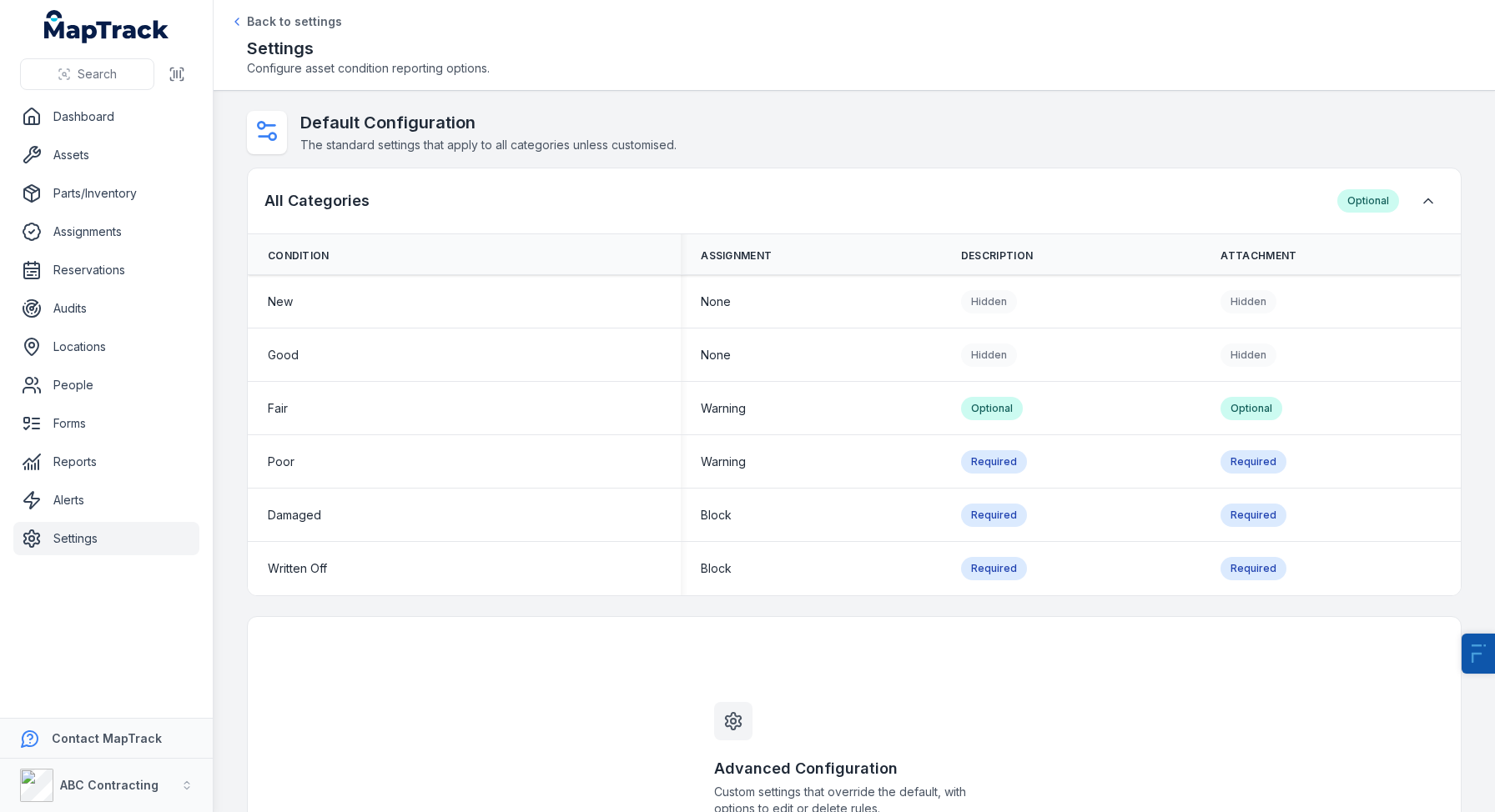
scroll to position [158, 0]
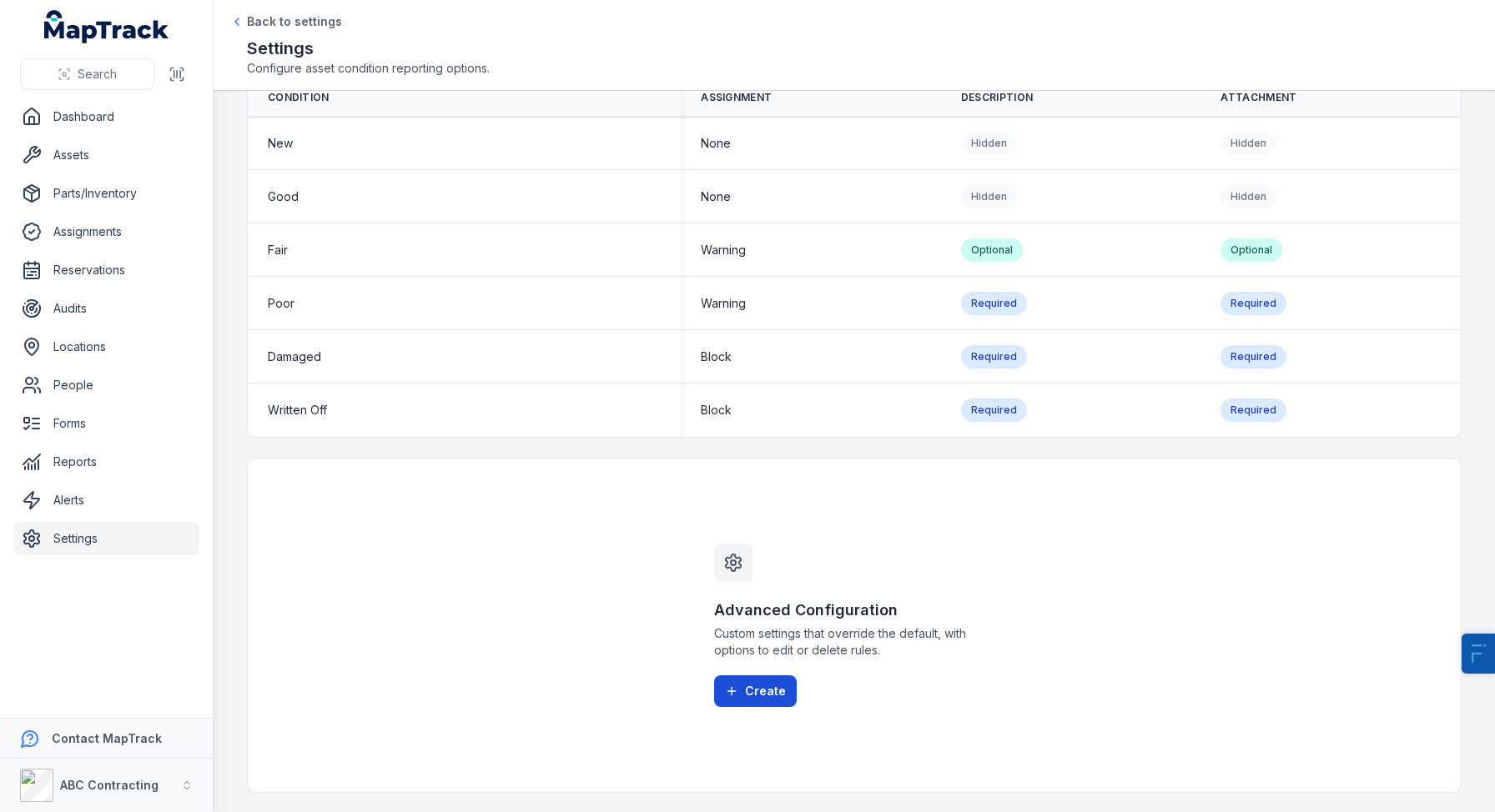
click at [777, 688] on button "Create" at bounding box center [755, 691] width 83 height 31
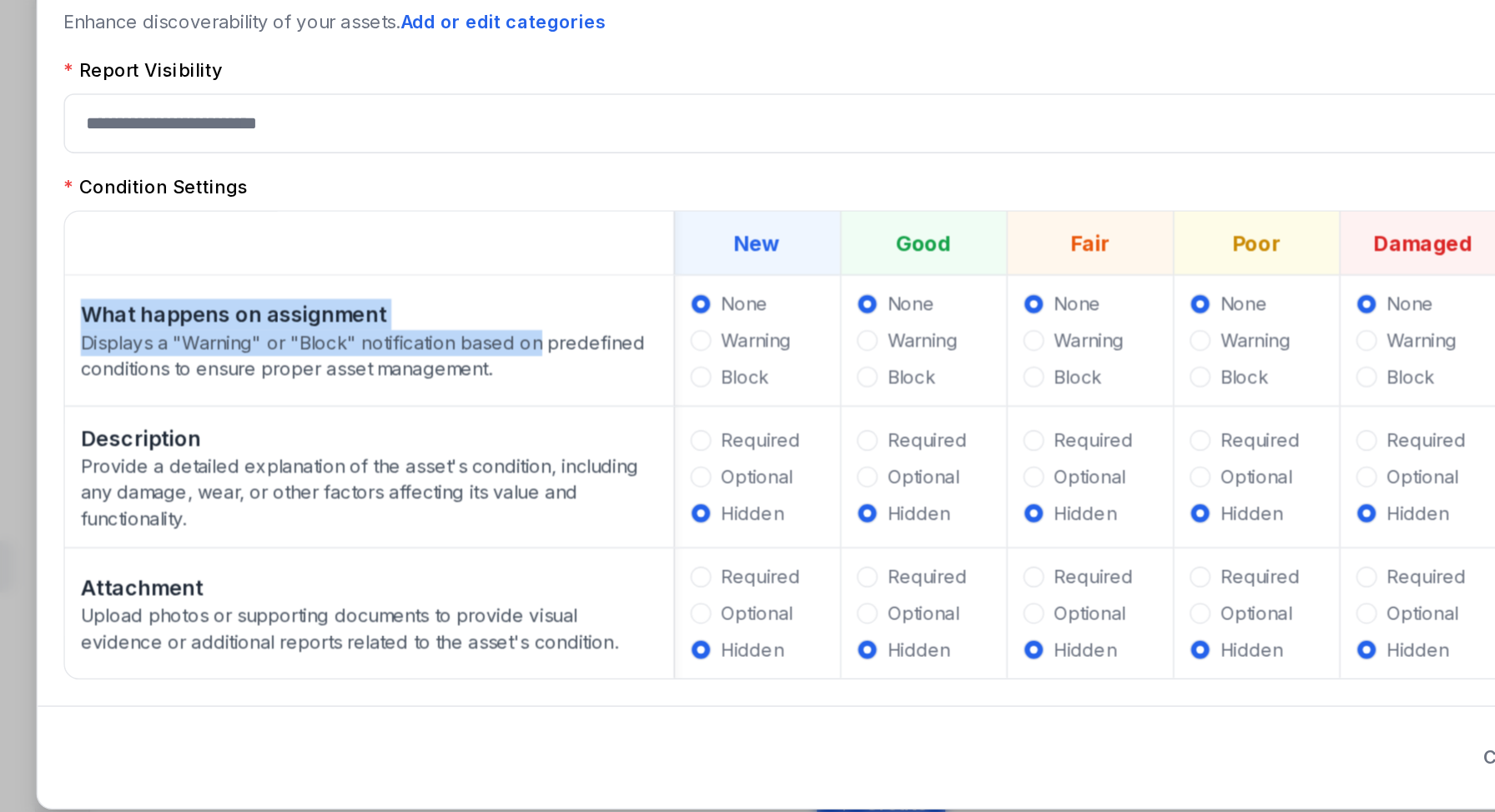
drag, startPoint x: 240, startPoint y: 370, endPoint x: 538, endPoint y: 399, distance: 299.4
click at [538, 399] on td "What happens on assignment Displays a "Warning" or "Block" notification based o…" at bounding box center [427, 393] width 390 height 84
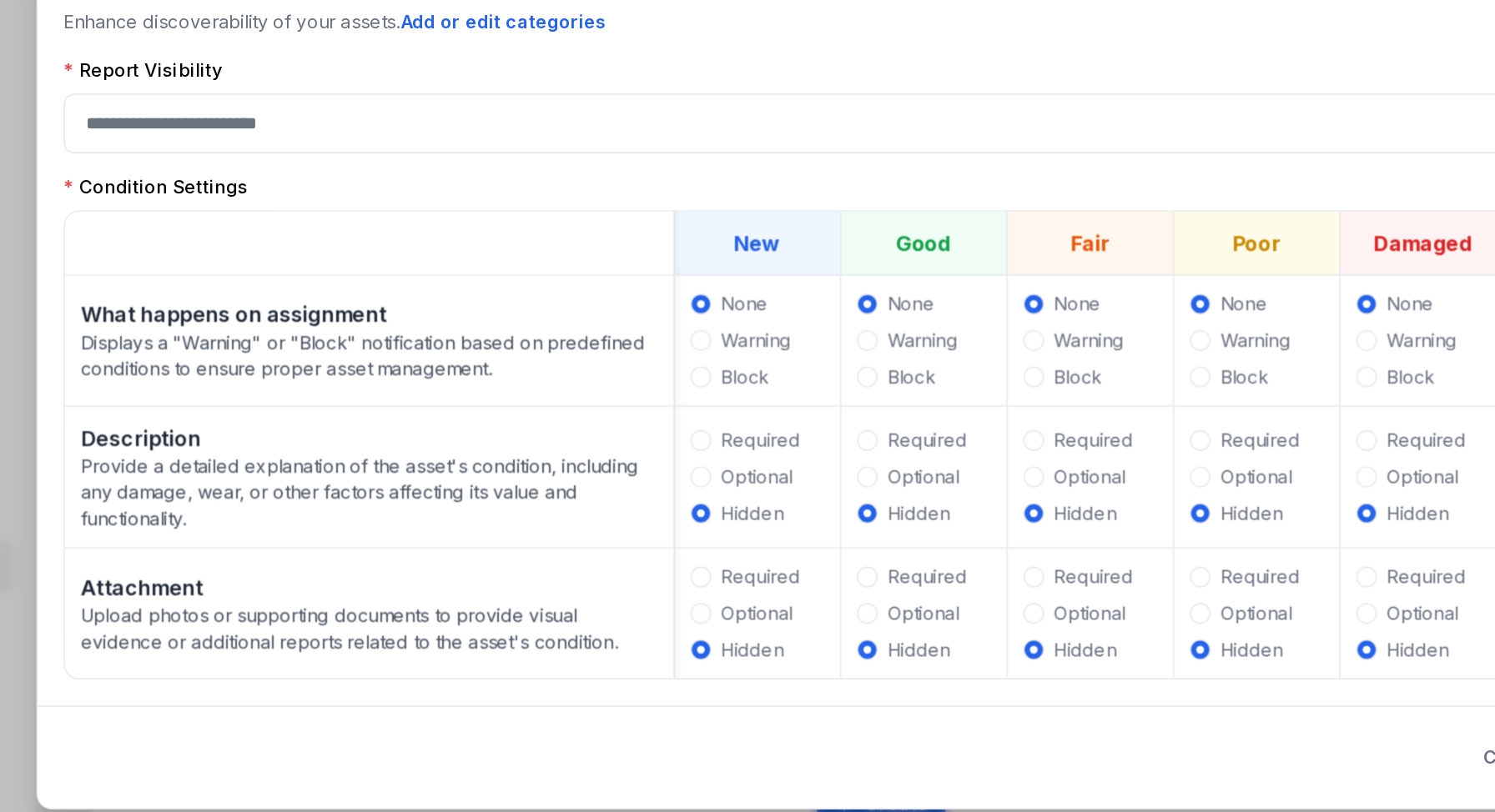
click at [965, 393] on span at bounding box center [960, 393] width 13 height 13
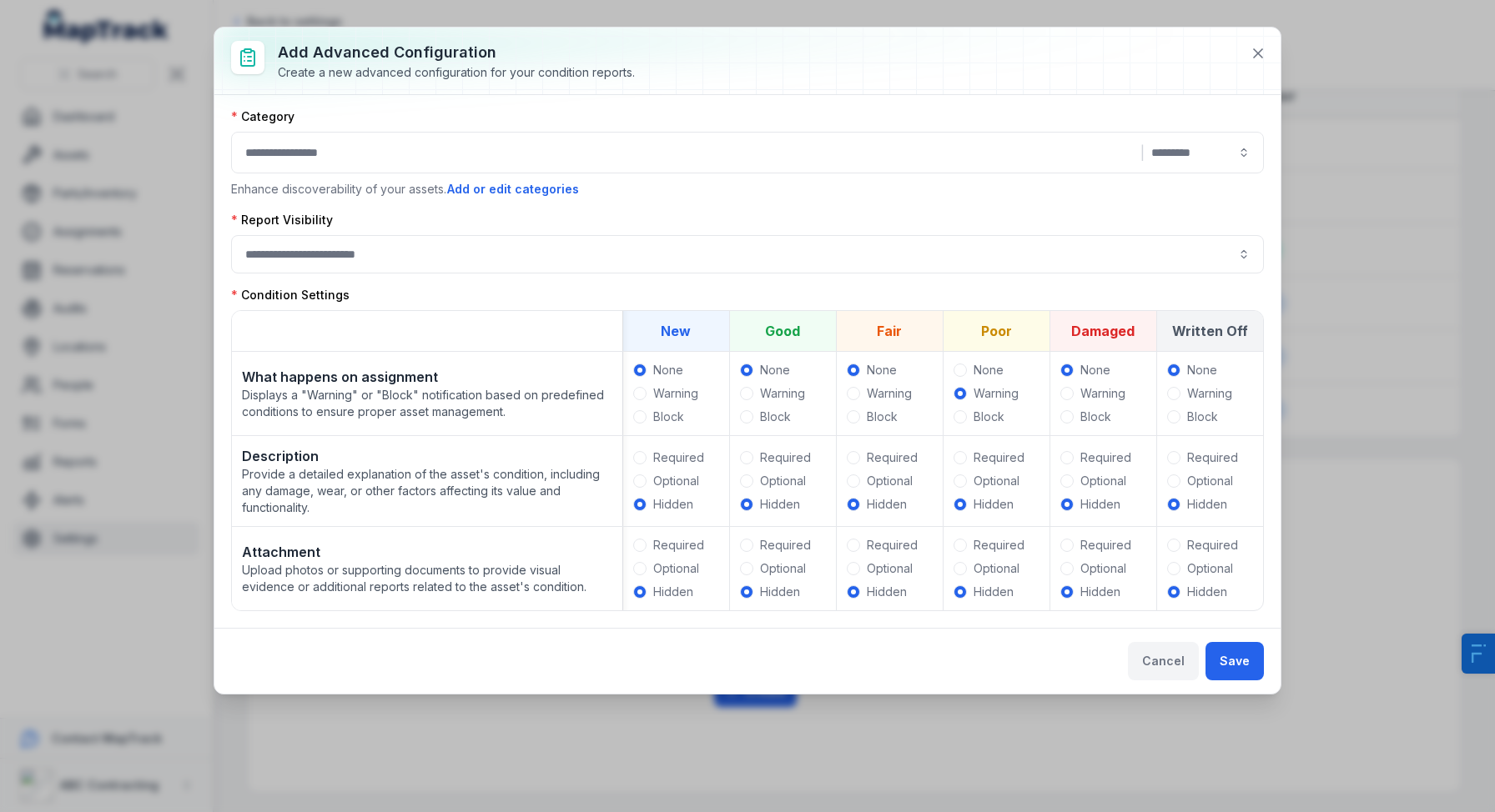
click at [1170, 665] on button "Cancel" at bounding box center [1162, 661] width 71 height 38
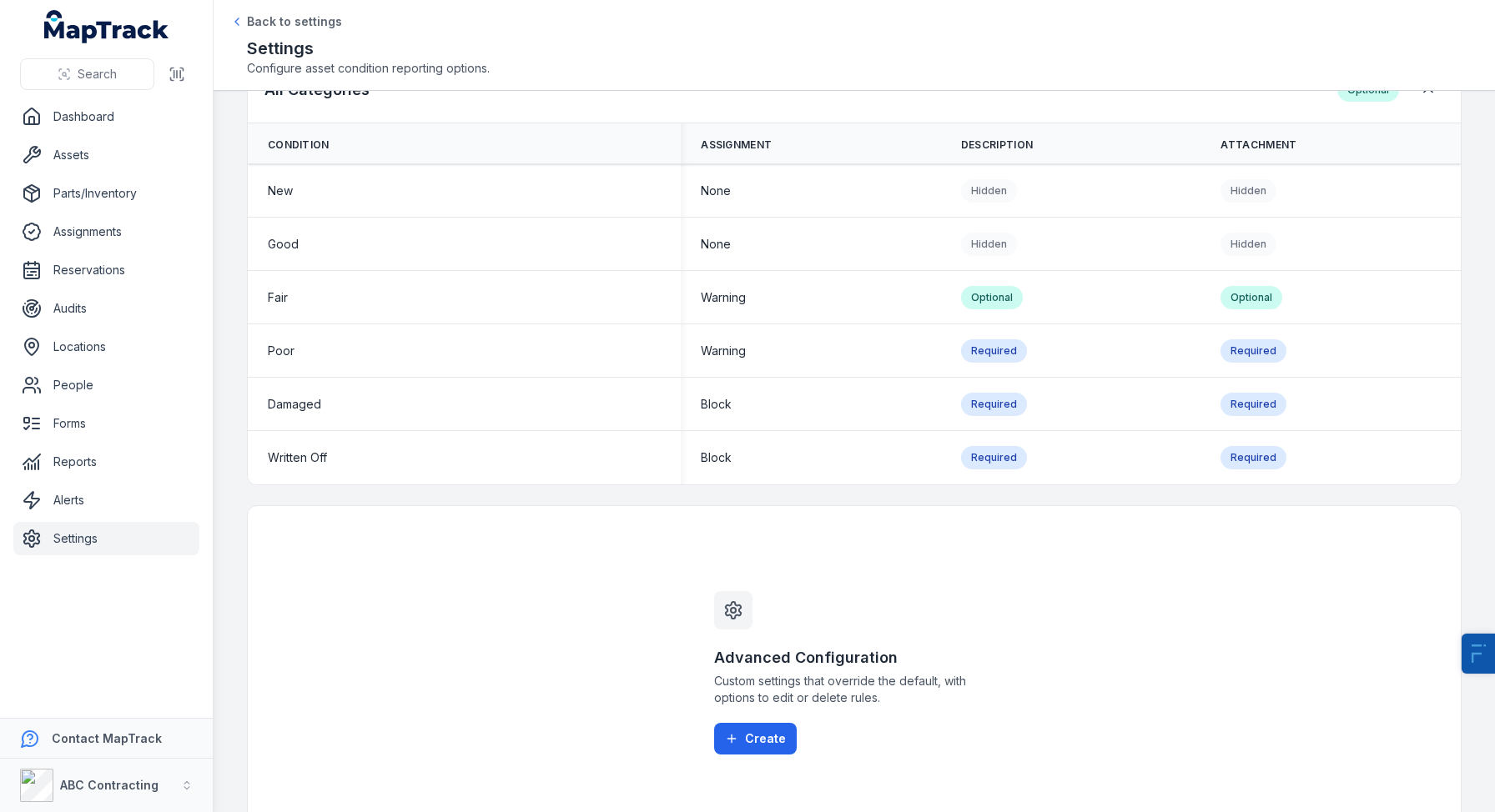
scroll to position [0, 0]
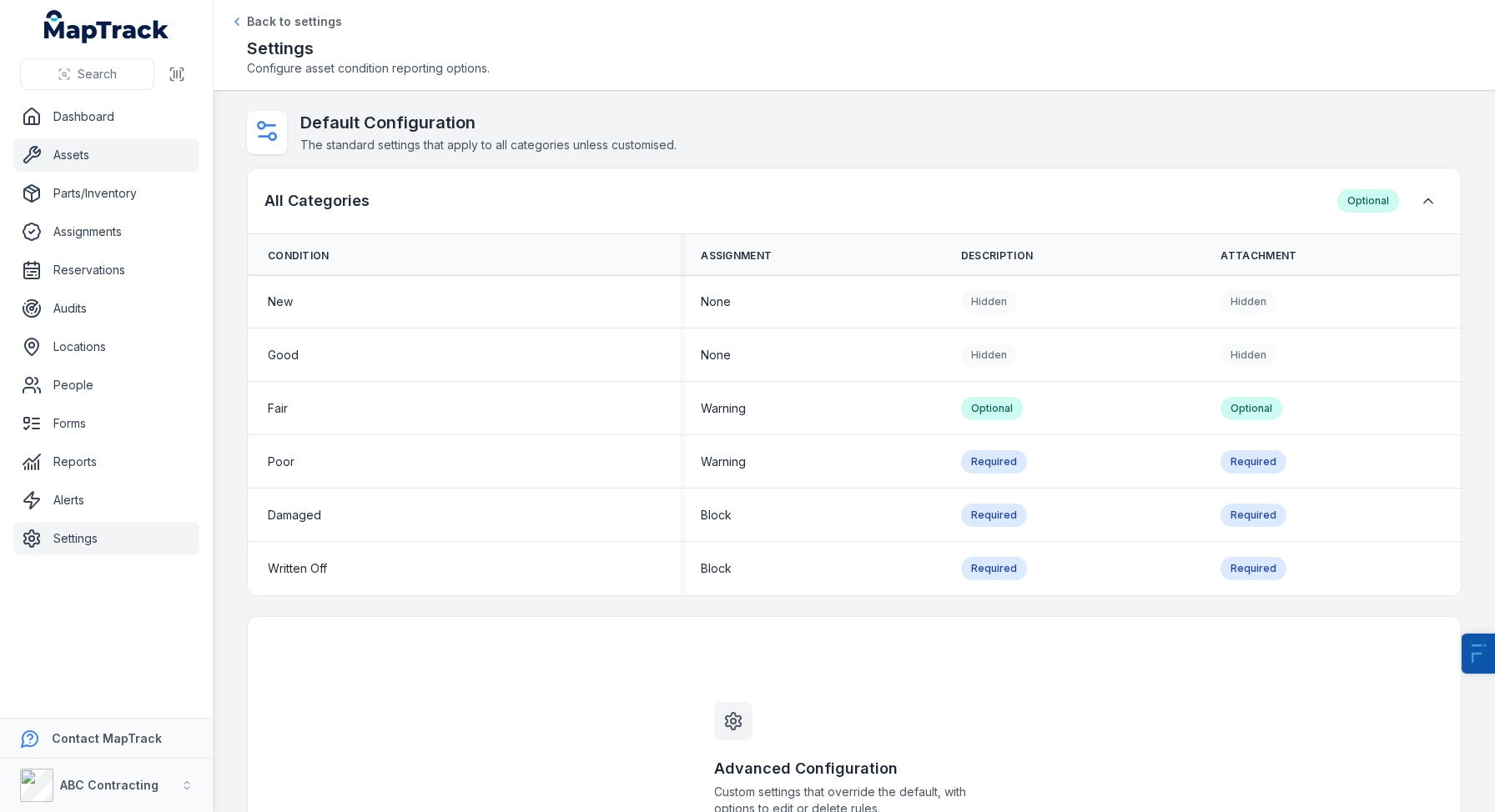
click at [142, 167] on link "Assets" at bounding box center [106, 155] width 186 height 33
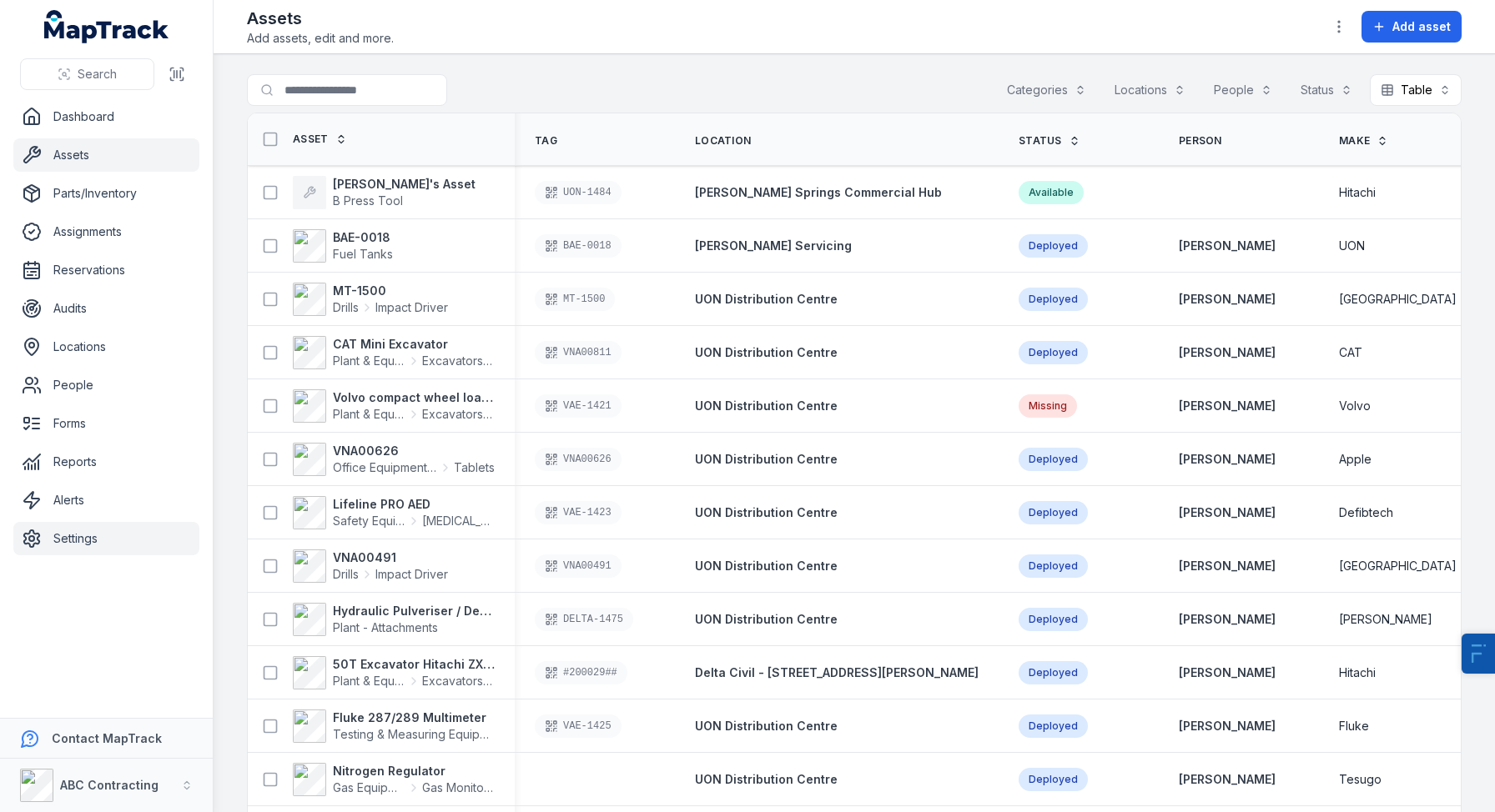
click at [109, 544] on link "Settings" at bounding box center [106, 539] width 186 height 33
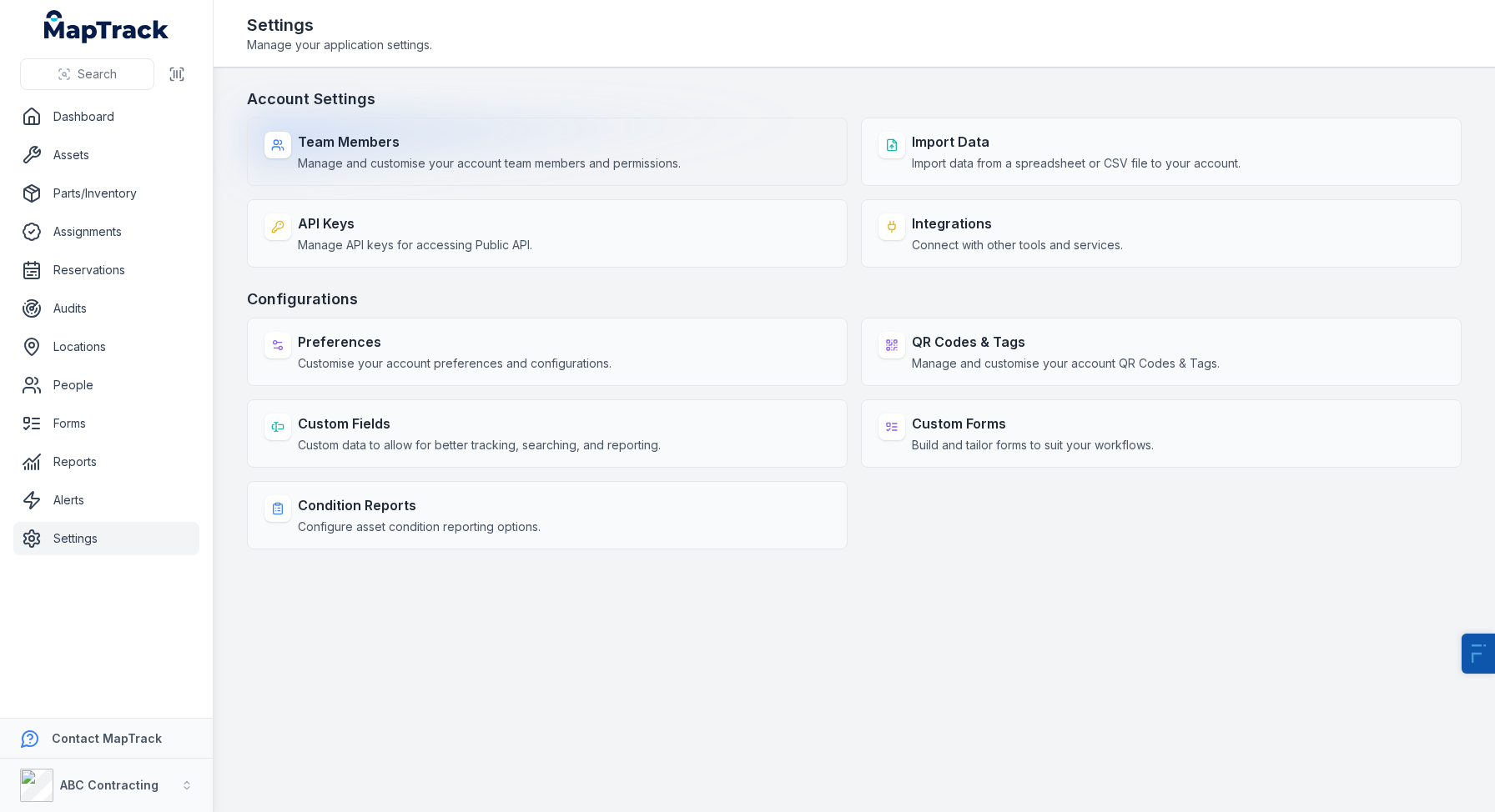
click at [408, 152] on div "Team Members Manage and customise your account team members and permissions." at bounding box center [489, 151] width 383 height 40
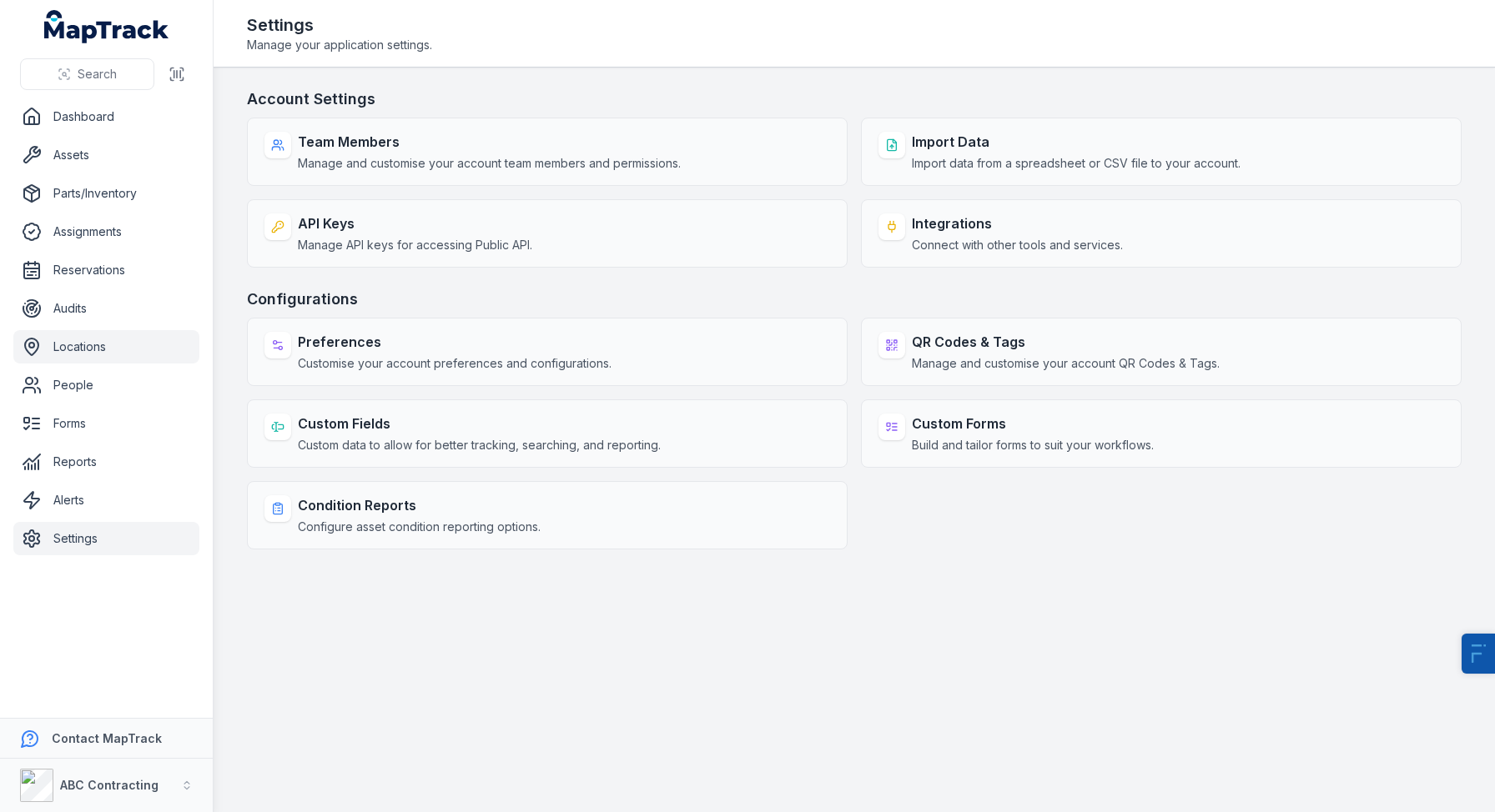
click at [90, 341] on link "Locations" at bounding box center [106, 346] width 186 height 33
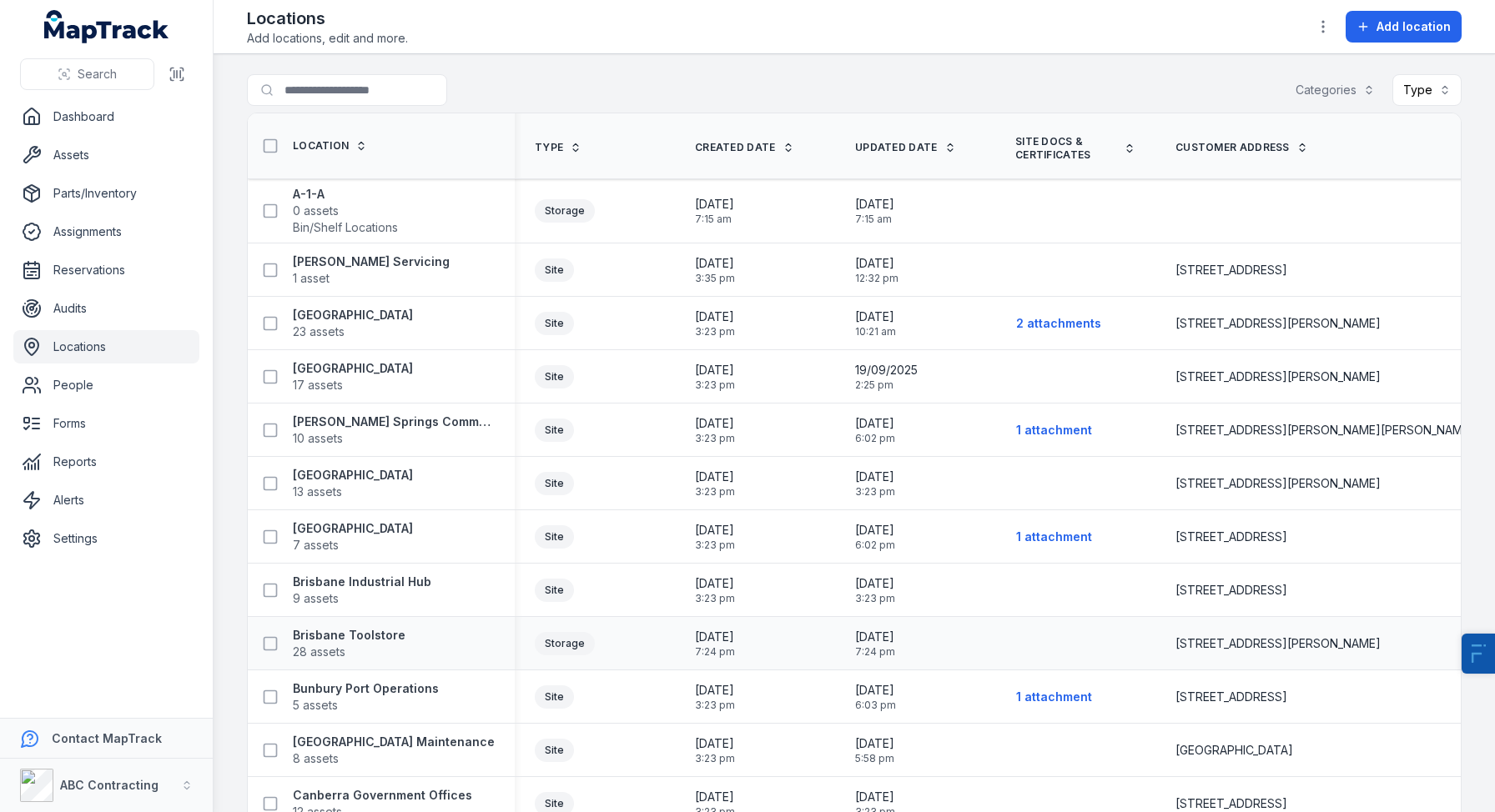
scroll to position [329, 0]
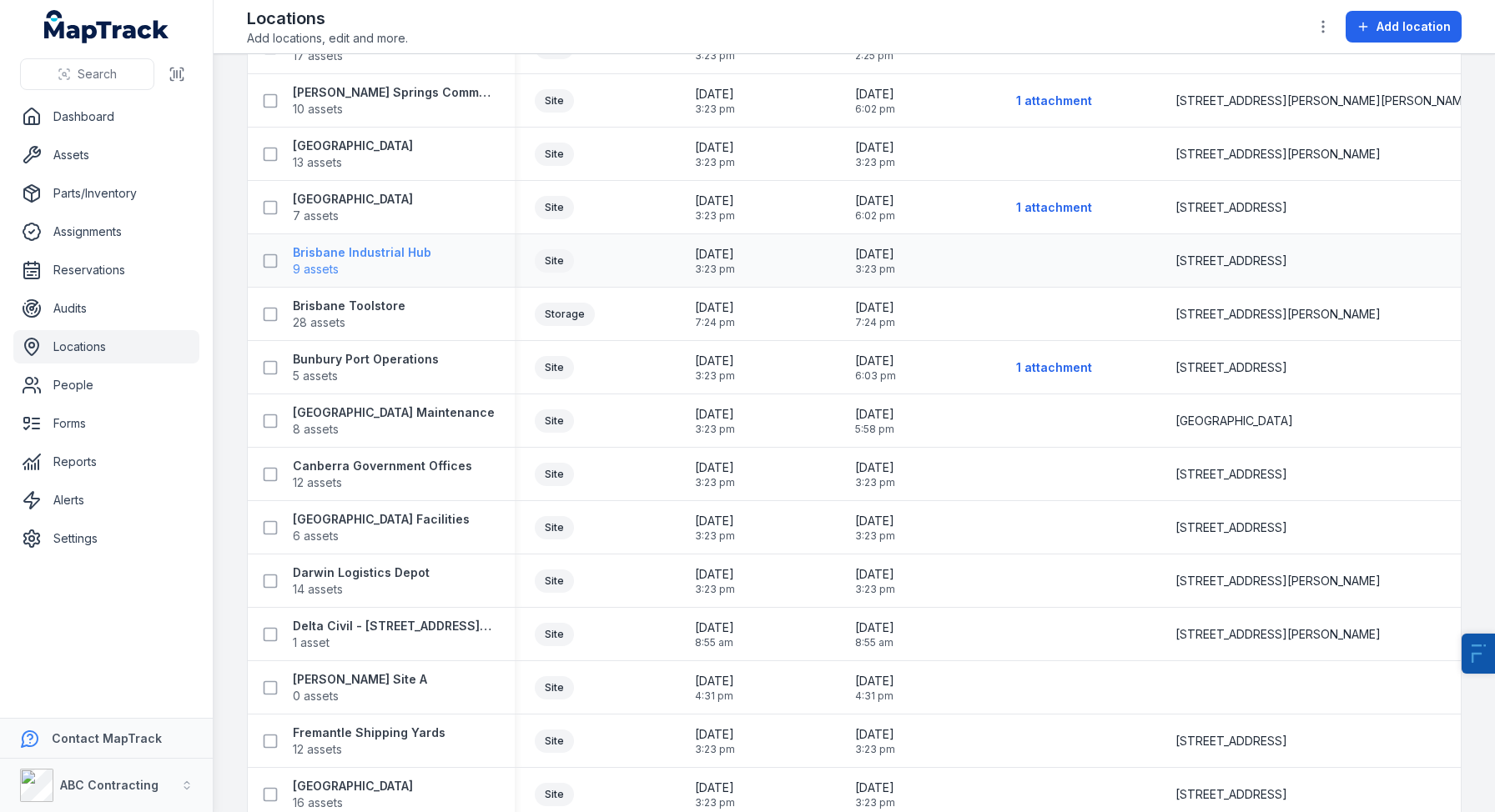
click at [350, 249] on strong "Brisbane Industrial Hub" at bounding box center [361, 252] width 138 height 17
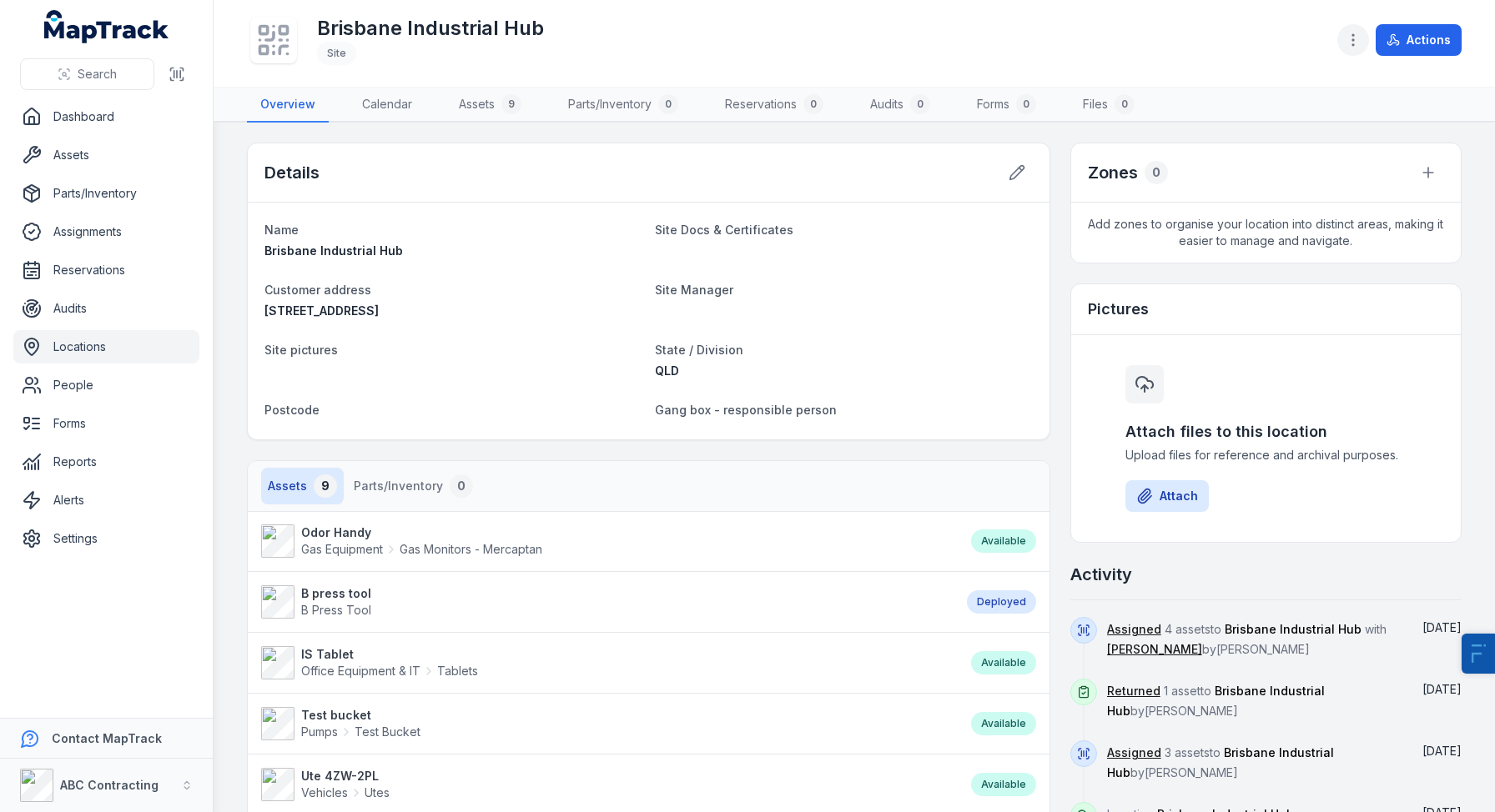
click at [1351, 50] on button "button" at bounding box center [1353, 40] width 31 height 31
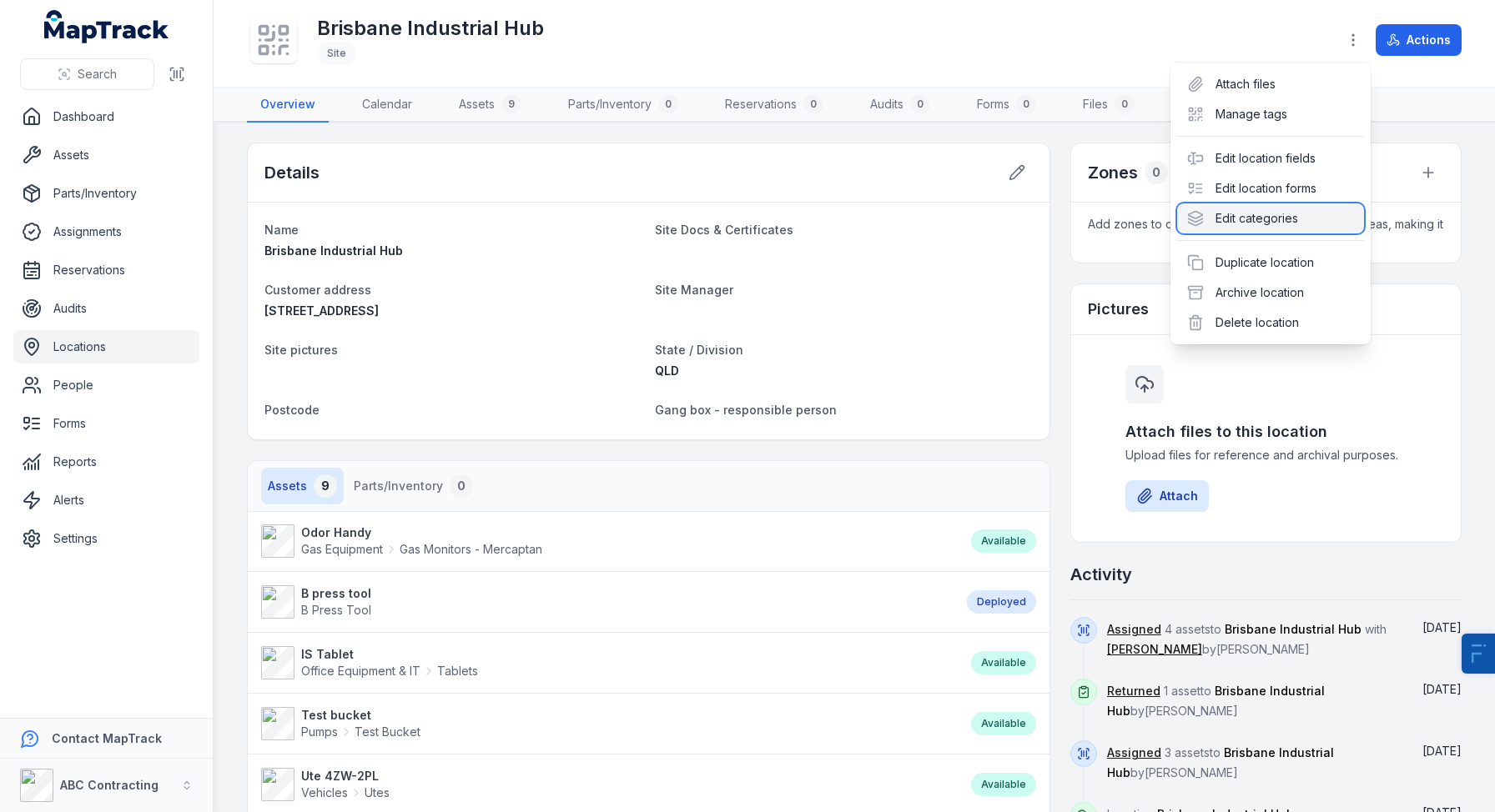
click at [1271, 211] on div "Edit categories" at bounding box center [1270, 218] width 187 height 30
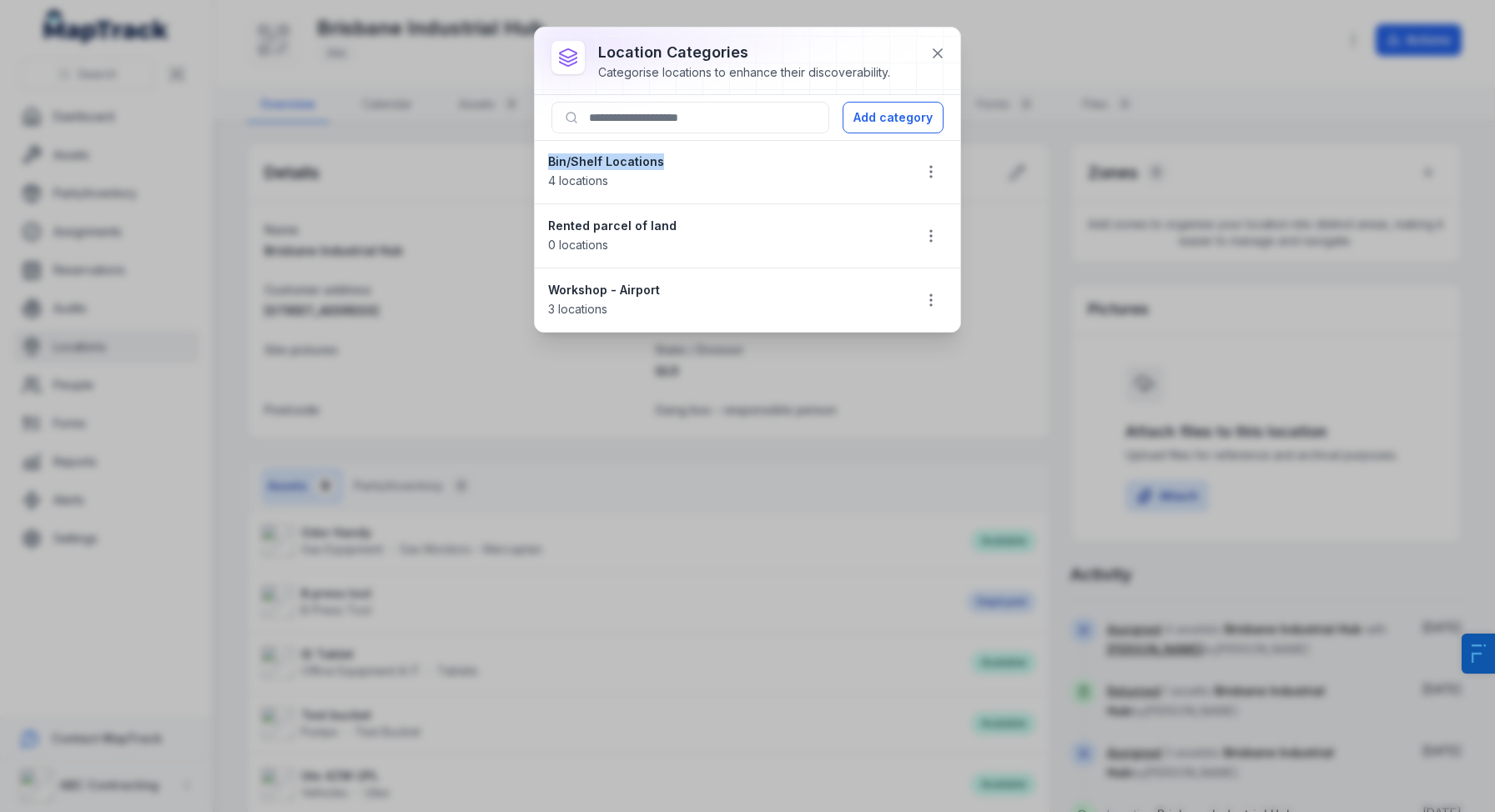
drag, startPoint x: 555, startPoint y: 169, endPoint x: 481, endPoint y: 169, distance: 74.0
click at [481, 169] on div "location categories Categorise locations to enhance their discoverability. Add …" at bounding box center [747, 406] width 1495 height 812
drag, startPoint x: 595, startPoint y: 246, endPoint x: 482, endPoint y: 234, distance: 113.6
click at [484, 236] on div "location categories Categorise locations to enhance their discoverability. Add …" at bounding box center [747, 406] width 1495 height 812
click at [931, 54] on icon at bounding box center [937, 53] width 17 height 17
